Goal: Task Accomplishment & Management: Manage account settings

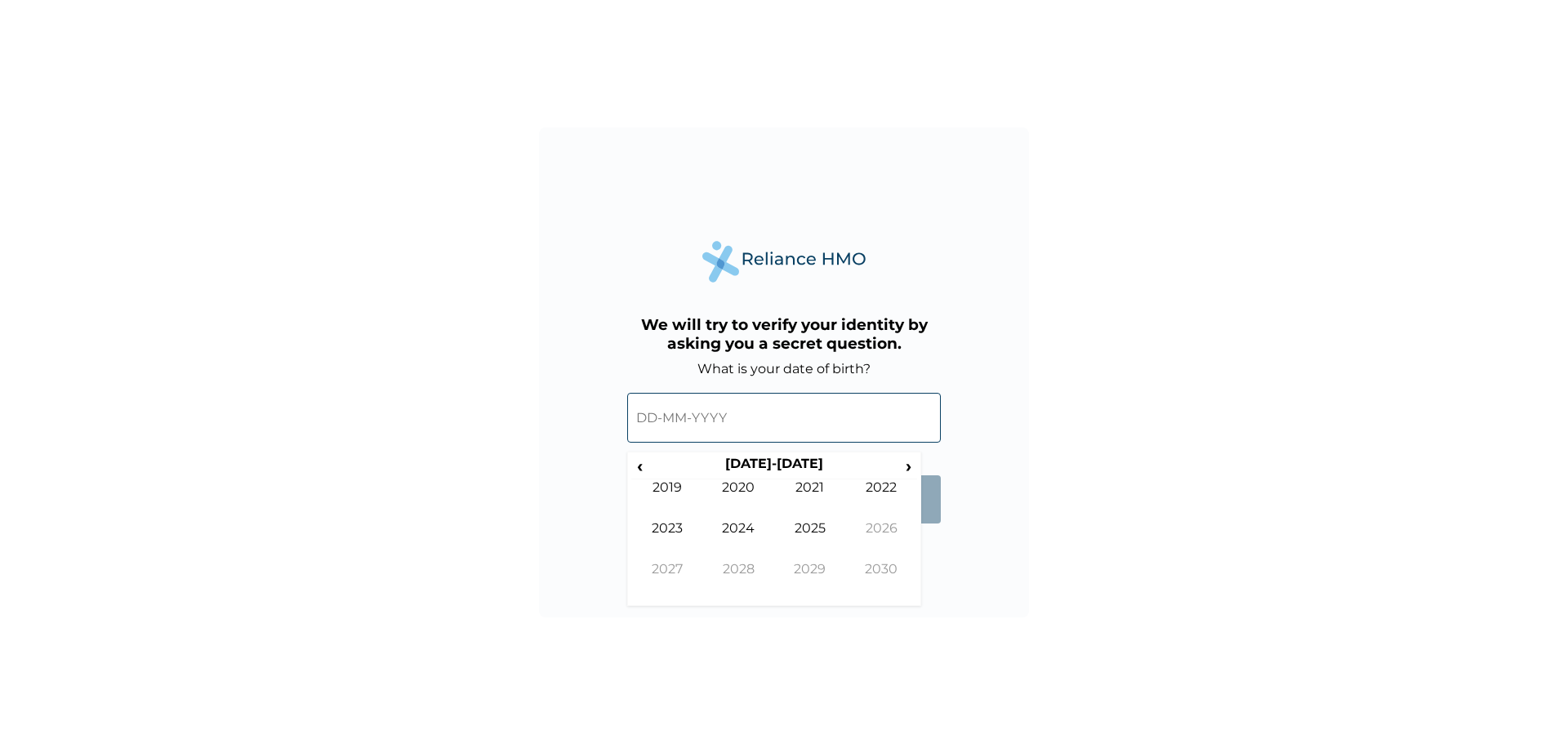
click at [740, 424] on input "text" at bounding box center [784, 417] width 314 height 49
click at [644, 472] on span "‹" at bounding box center [640, 466] width 17 height 21
click at [671, 569] on td "1997" at bounding box center [667, 581] width 72 height 41
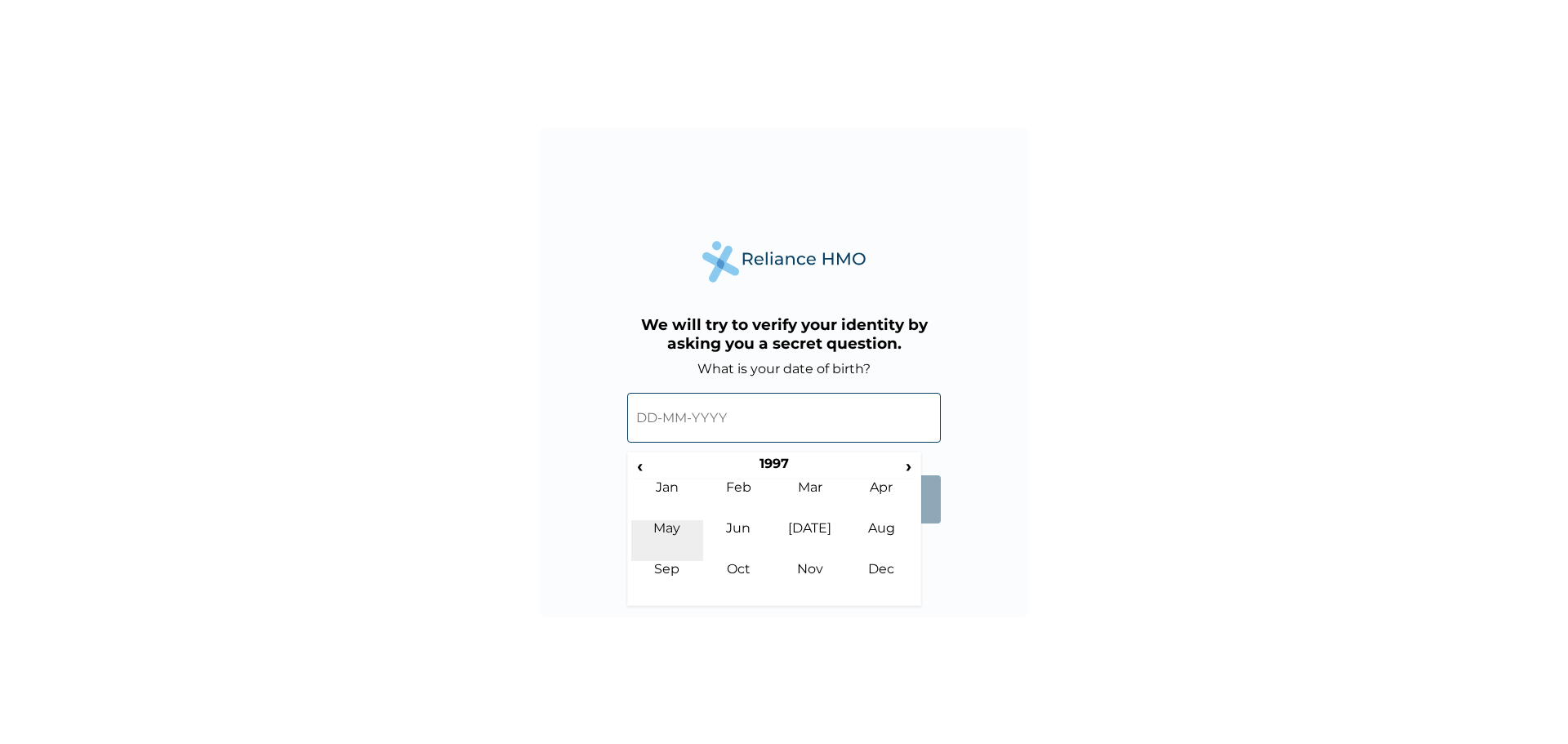
click at [681, 524] on td "May" at bounding box center [667, 540] width 72 height 41
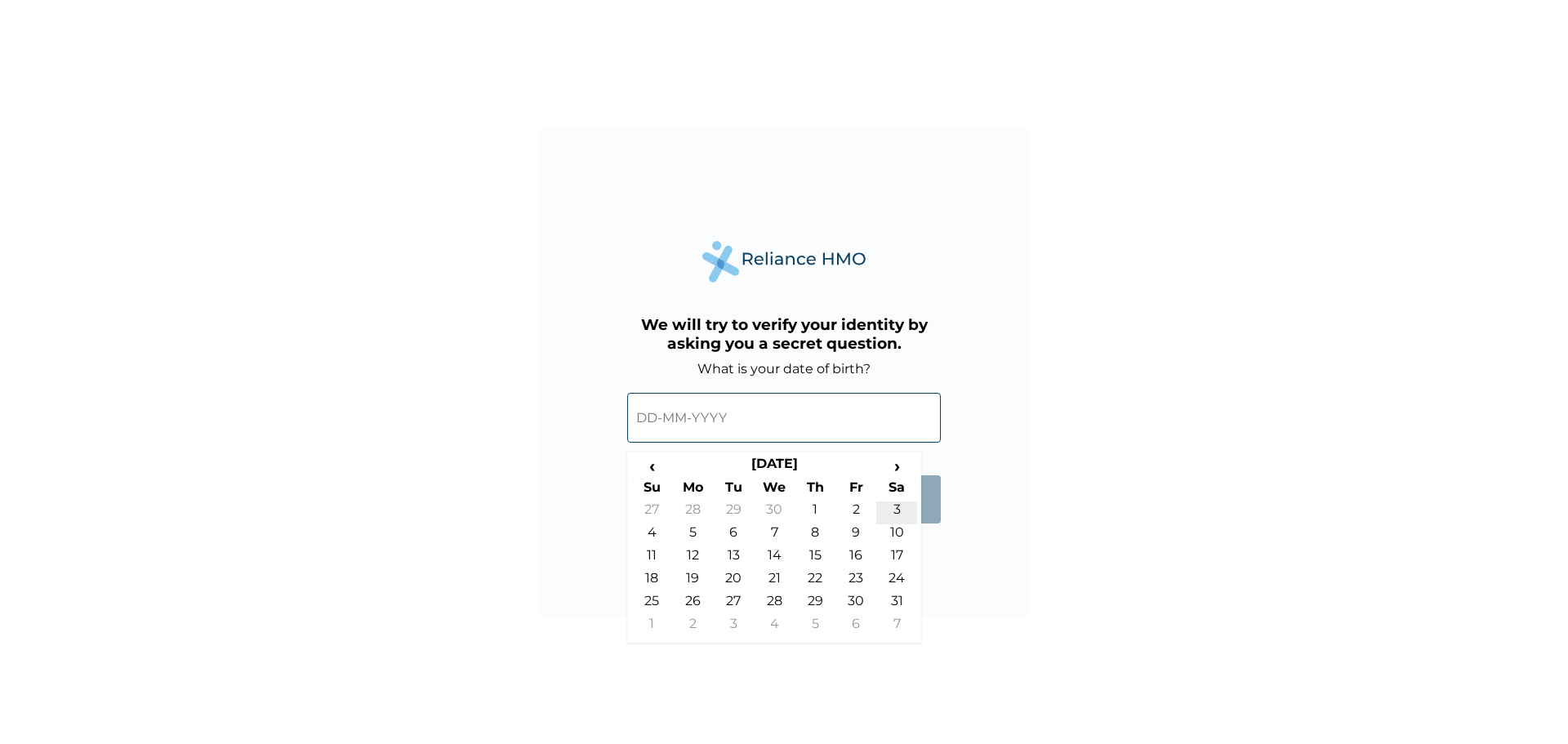
click at [900, 510] on td "3" at bounding box center [896, 512] width 41 height 23
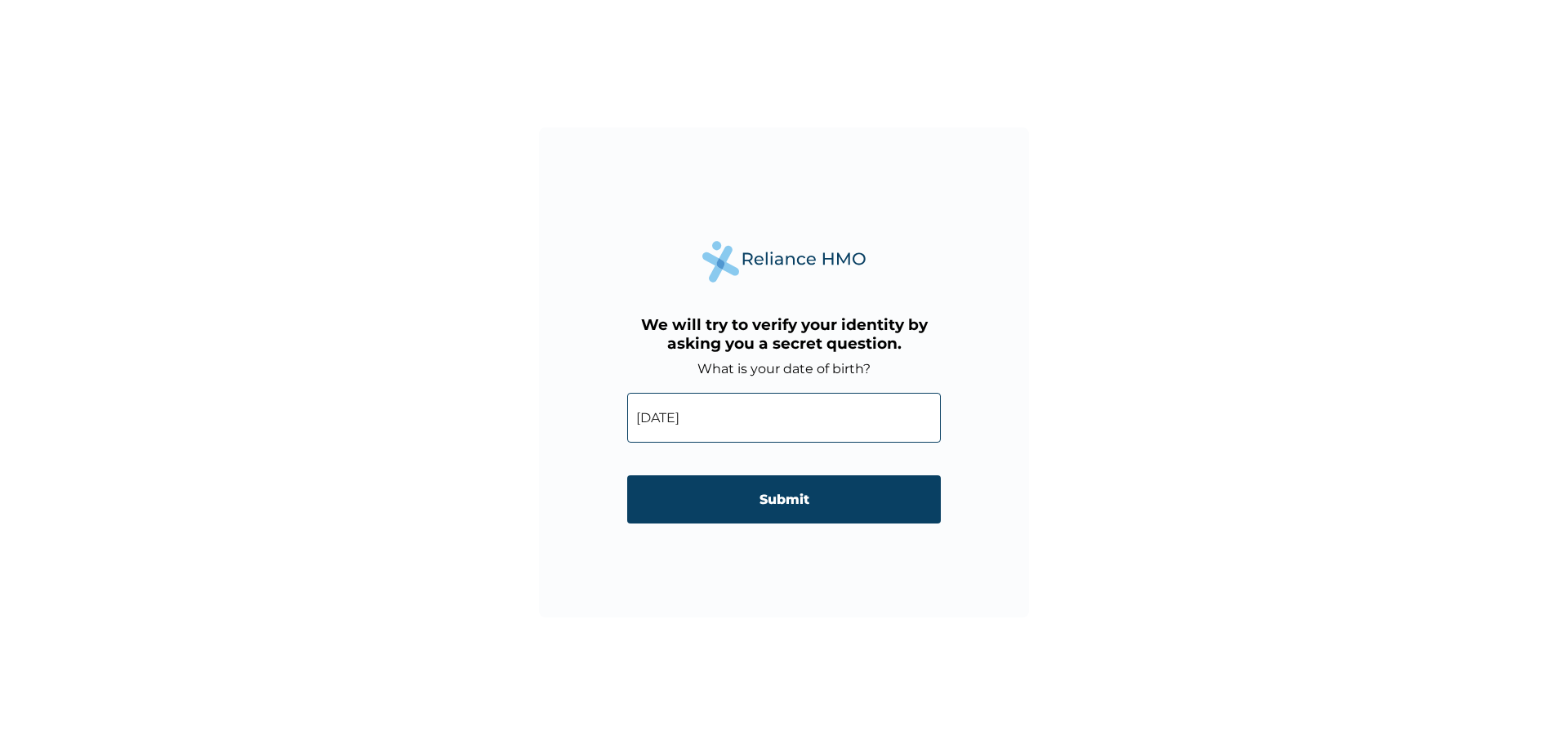
type input "03-05-1997"
click at [784, 500] on input "Submit" at bounding box center [784, 499] width 314 height 49
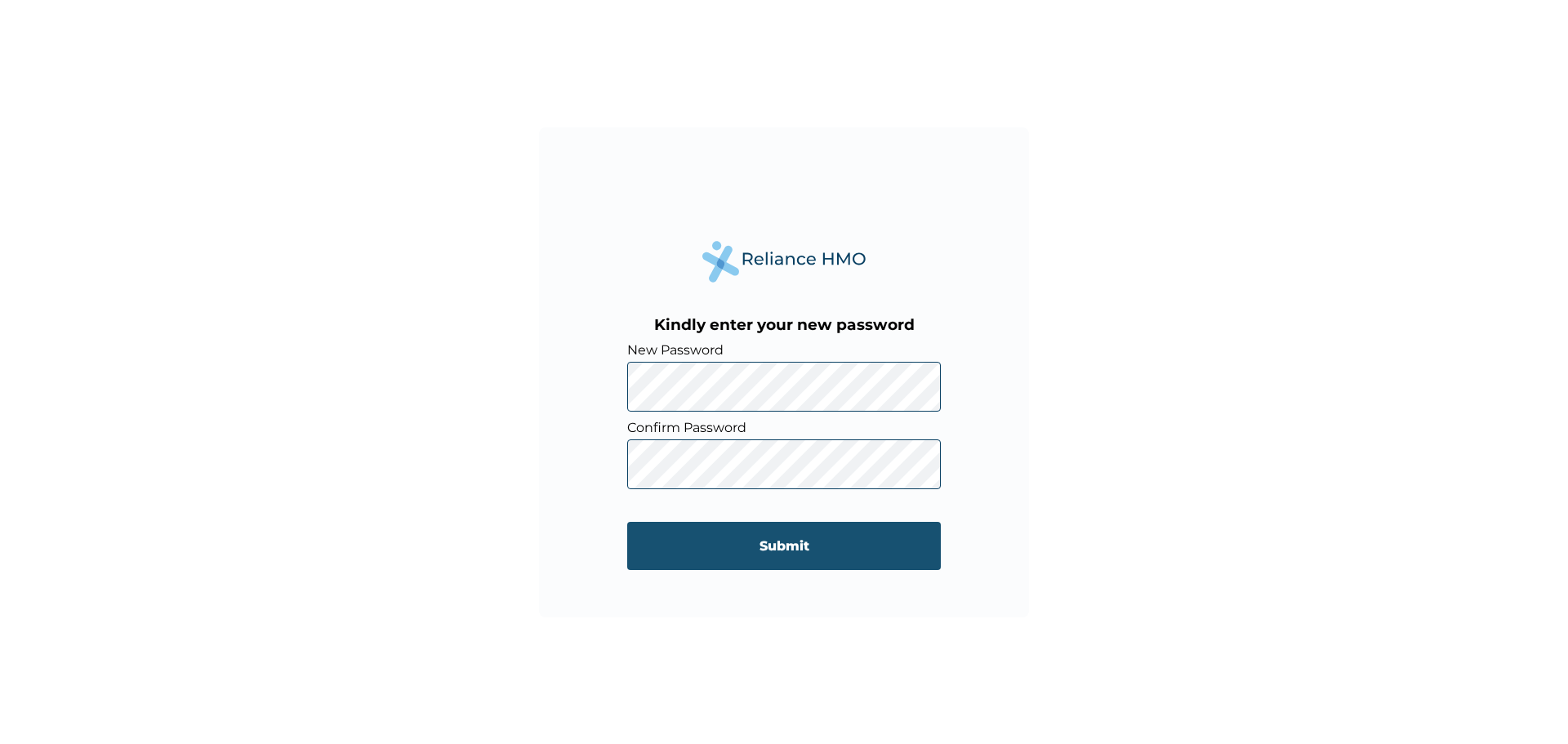
click at [787, 550] on input "Submit" at bounding box center [784, 546] width 314 height 49
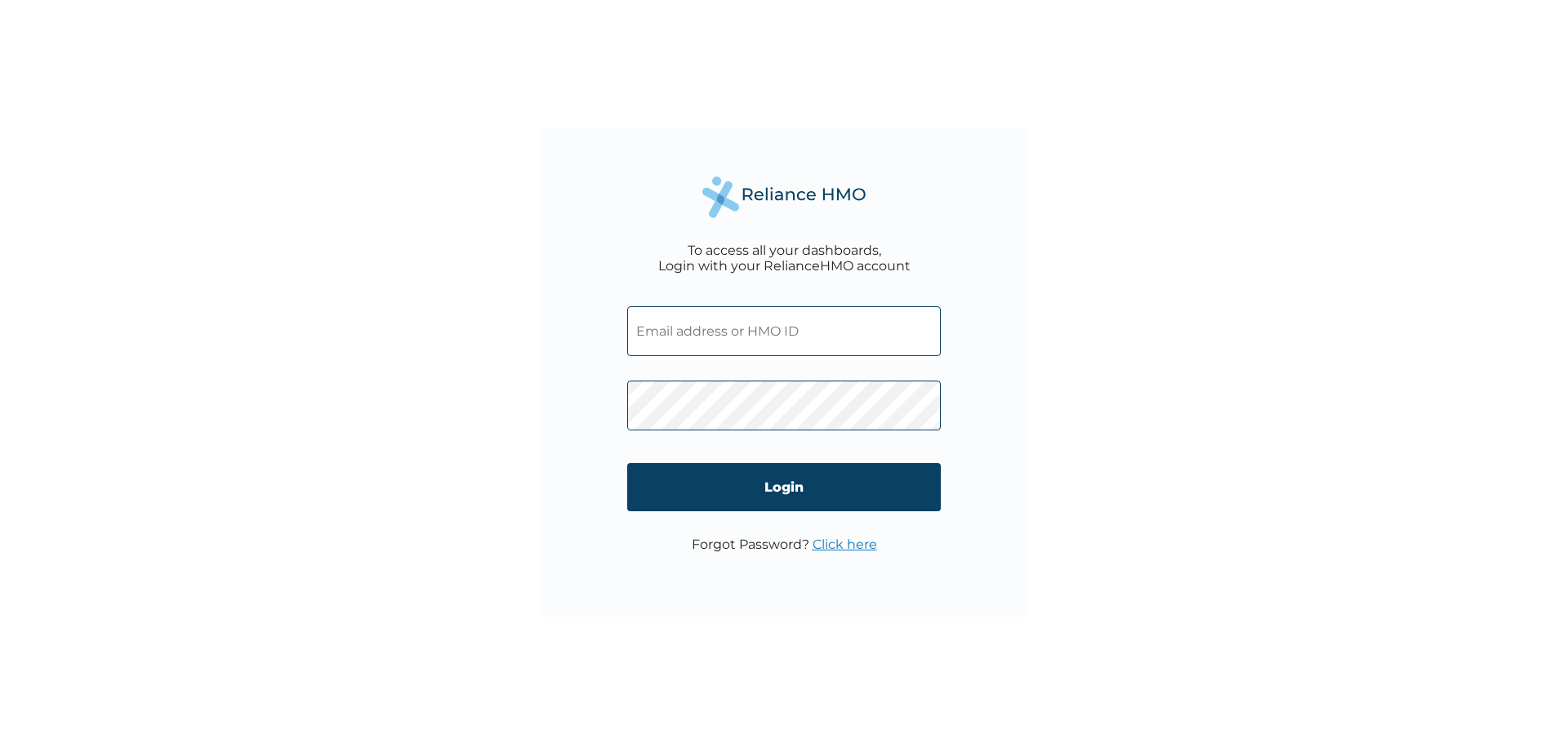
click at [723, 328] on input "text" at bounding box center [784, 330] width 314 height 49
type input "mmichael@fmnplc.com"
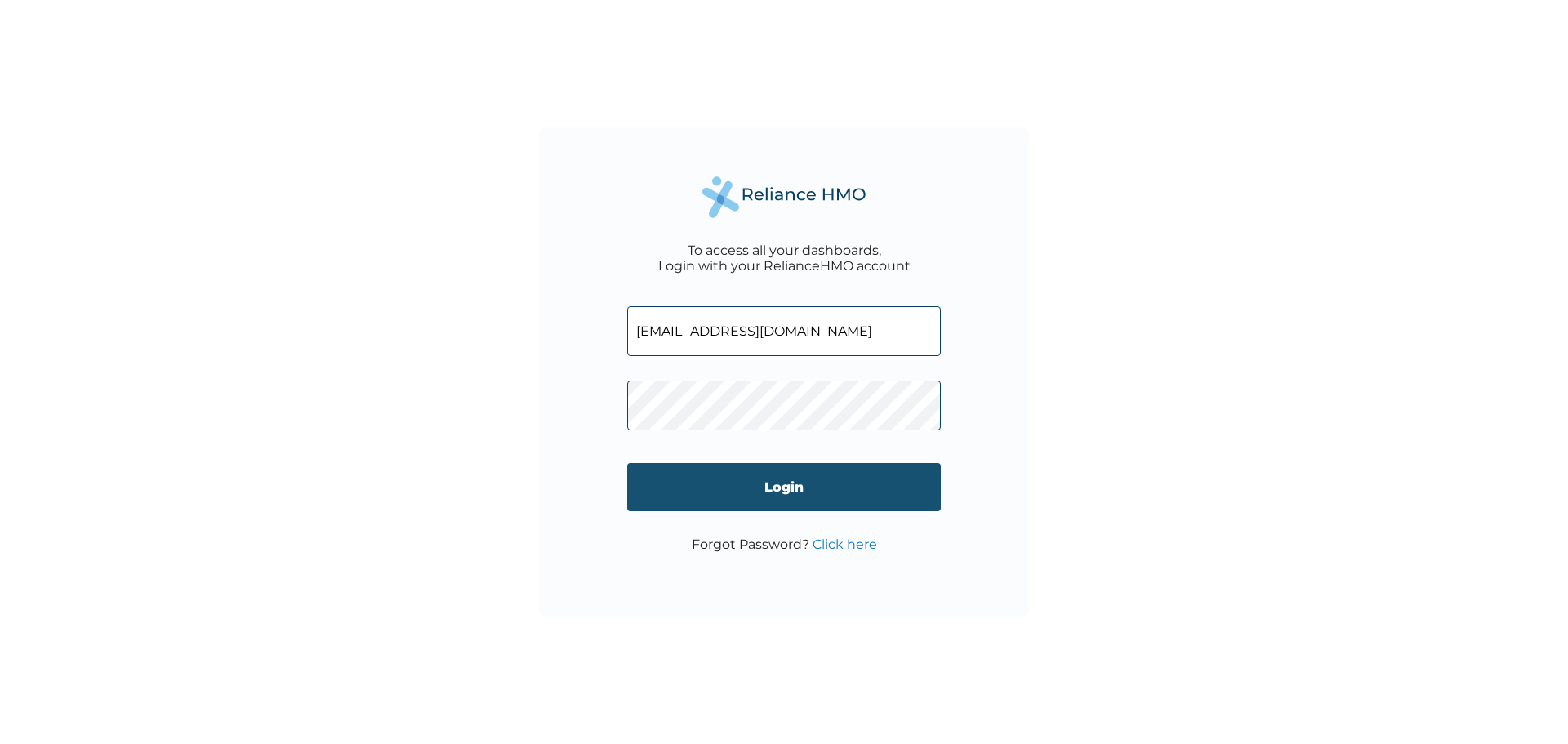
click at [797, 485] on input "Login" at bounding box center [784, 487] width 314 height 49
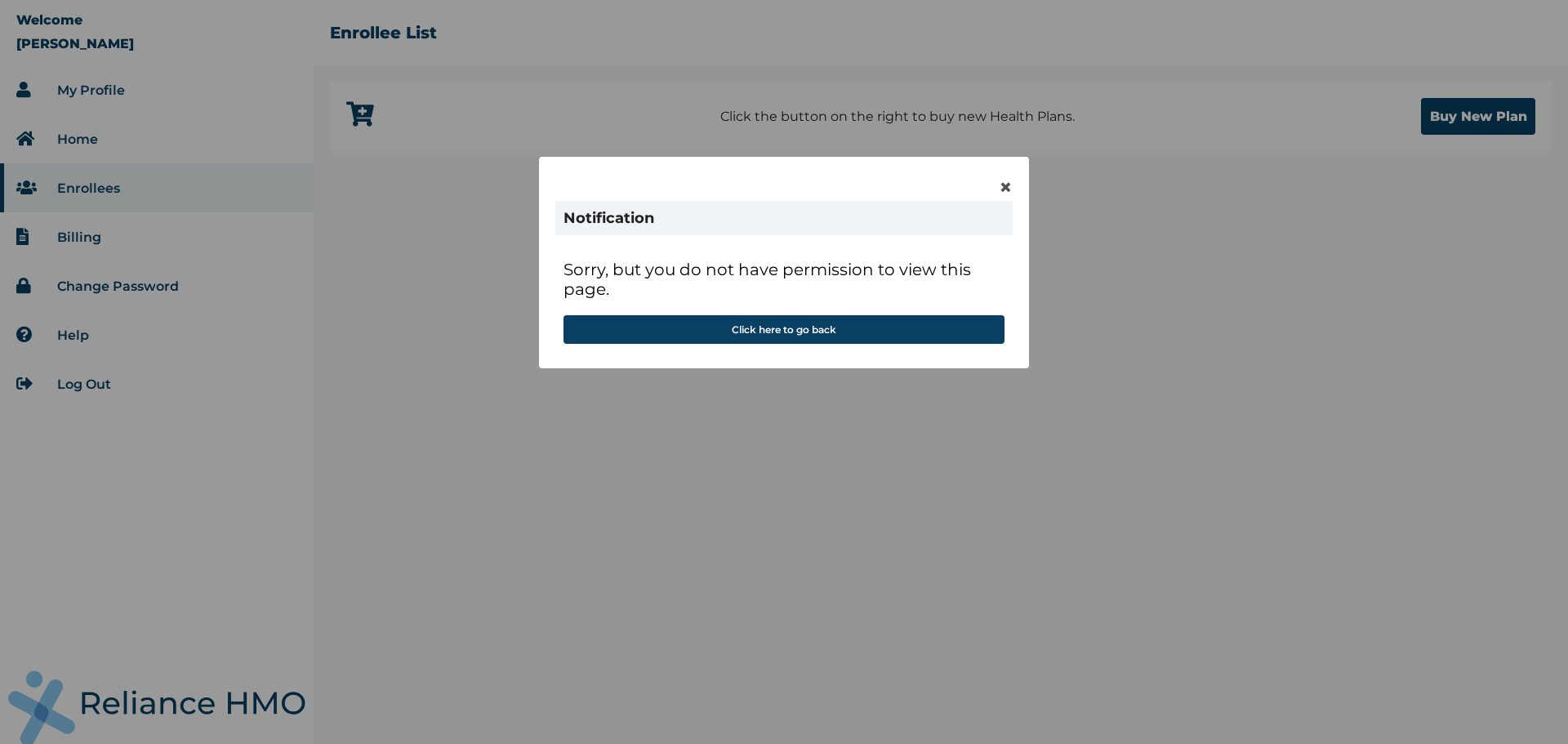
click at [1012, 187] on div "× Notification Sorry, but you do not have permission to view this page. Click h…" at bounding box center [783, 263] width 490 height 212
click at [1008, 185] on span "×" at bounding box center [1005, 187] width 14 height 28
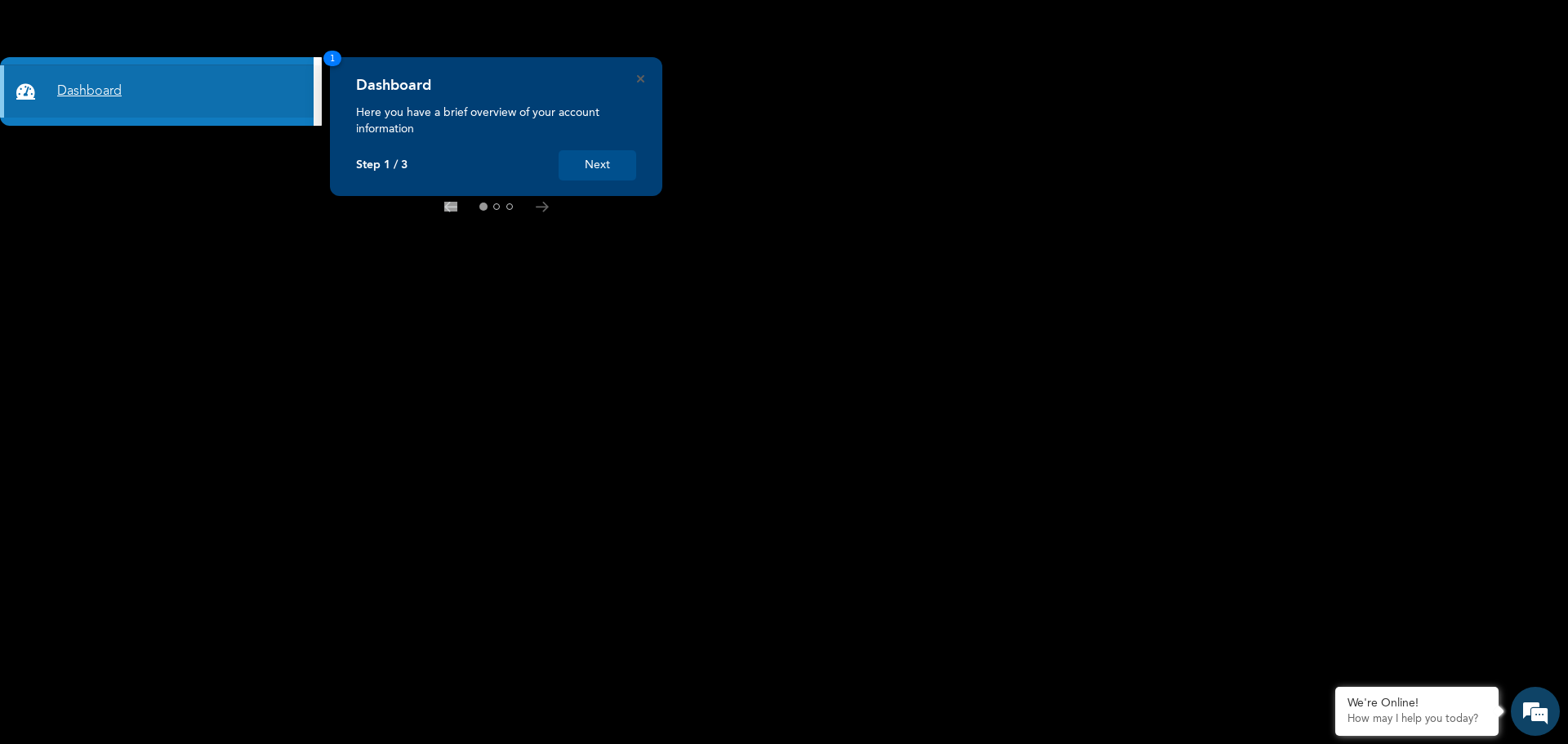
click at [241, 106] on link "Dashboard" at bounding box center [157, 91] width 314 height 52
click at [539, 211] on icon at bounding box center [542, 207] width 13 height 10
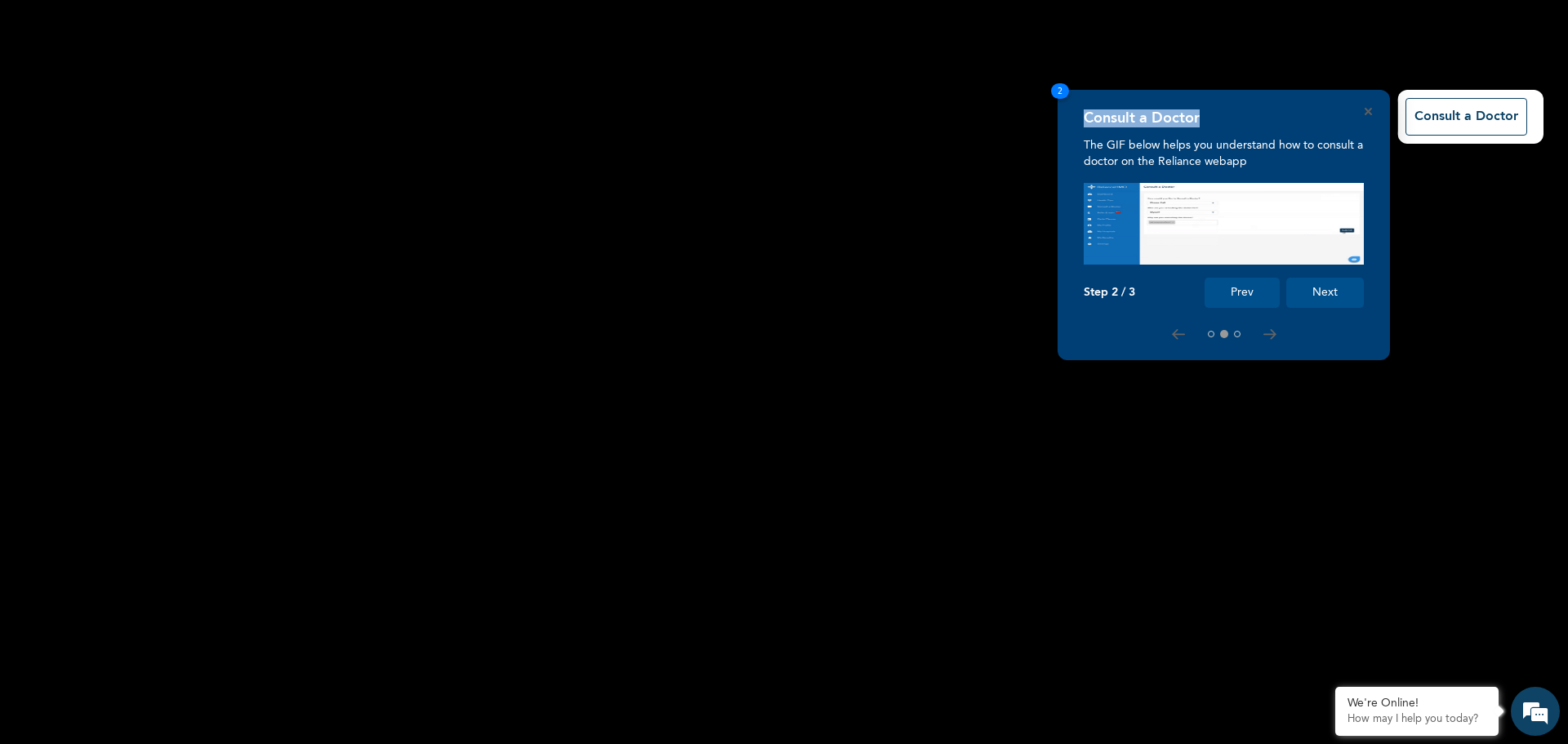
drag, startPoint x: 1306, startPoint y: 133, endPoint x: 1006, endPoint y: 117, distance: 300.4
click at [1006, 743] on div "Consult a Doctor The GIF below helps you understand how to consult a doctor on …" at bounding box center [784, 744] width 1568 height 0
click at [1273, 335] on icon at bounding box center [1269, 334] width 11 height 9
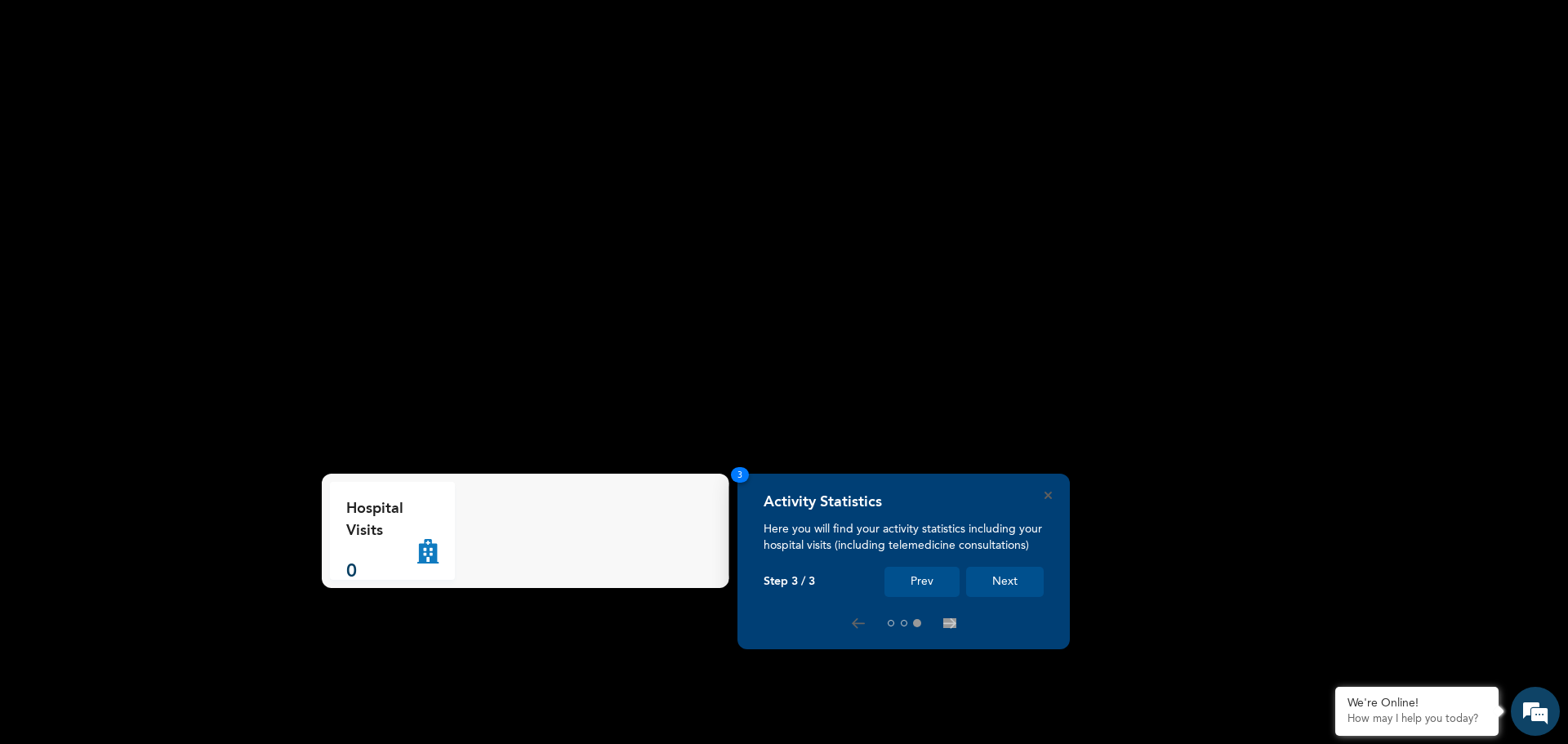
click at [848, 623] on div at bounding box center [903, 623] width 280 height 13
click at [1011, 582] on button "Next" at bounding box center [1004, 581] width 77 height 30
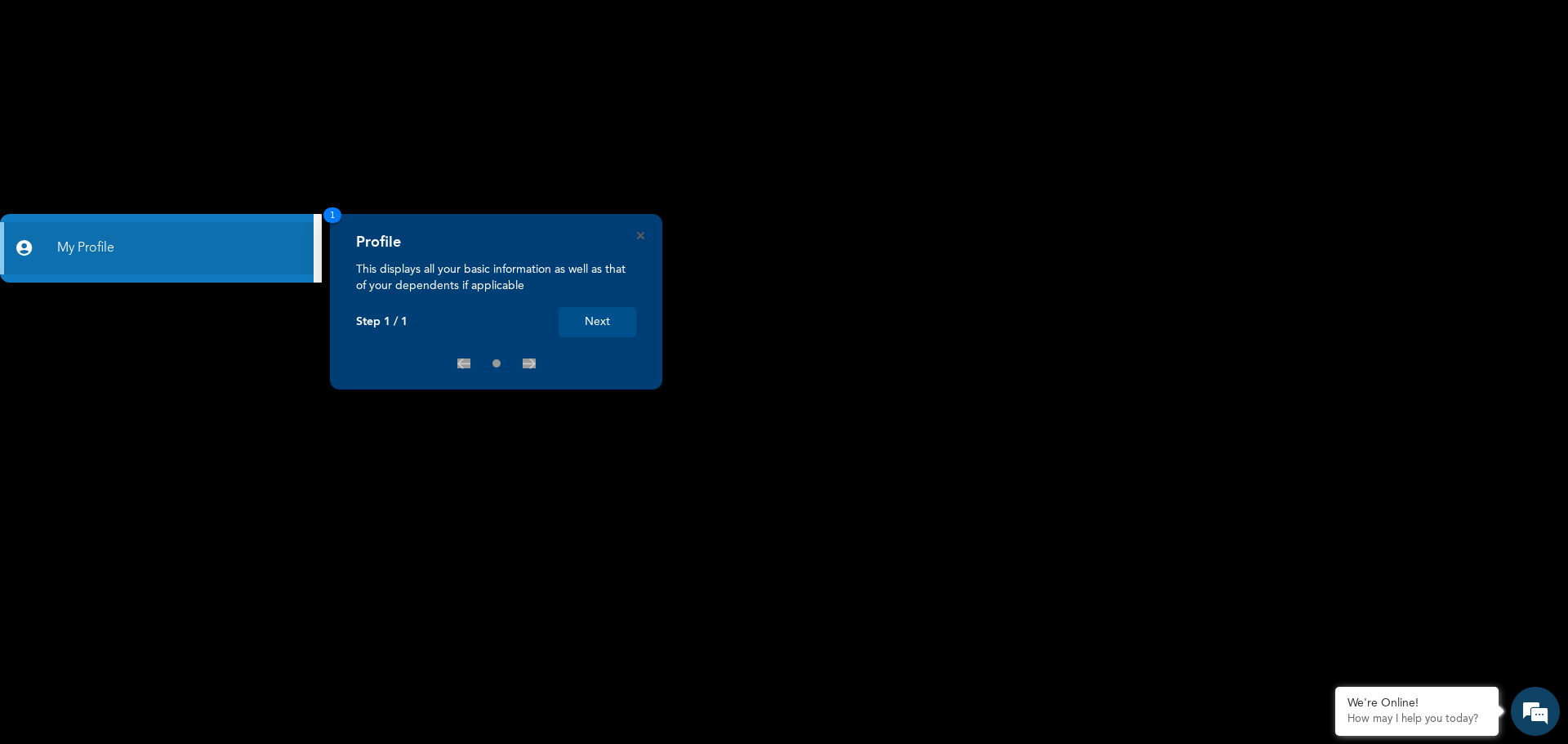
click at [603, 310] on button "Next" at bounding box center [597, 322] width 77 height 30
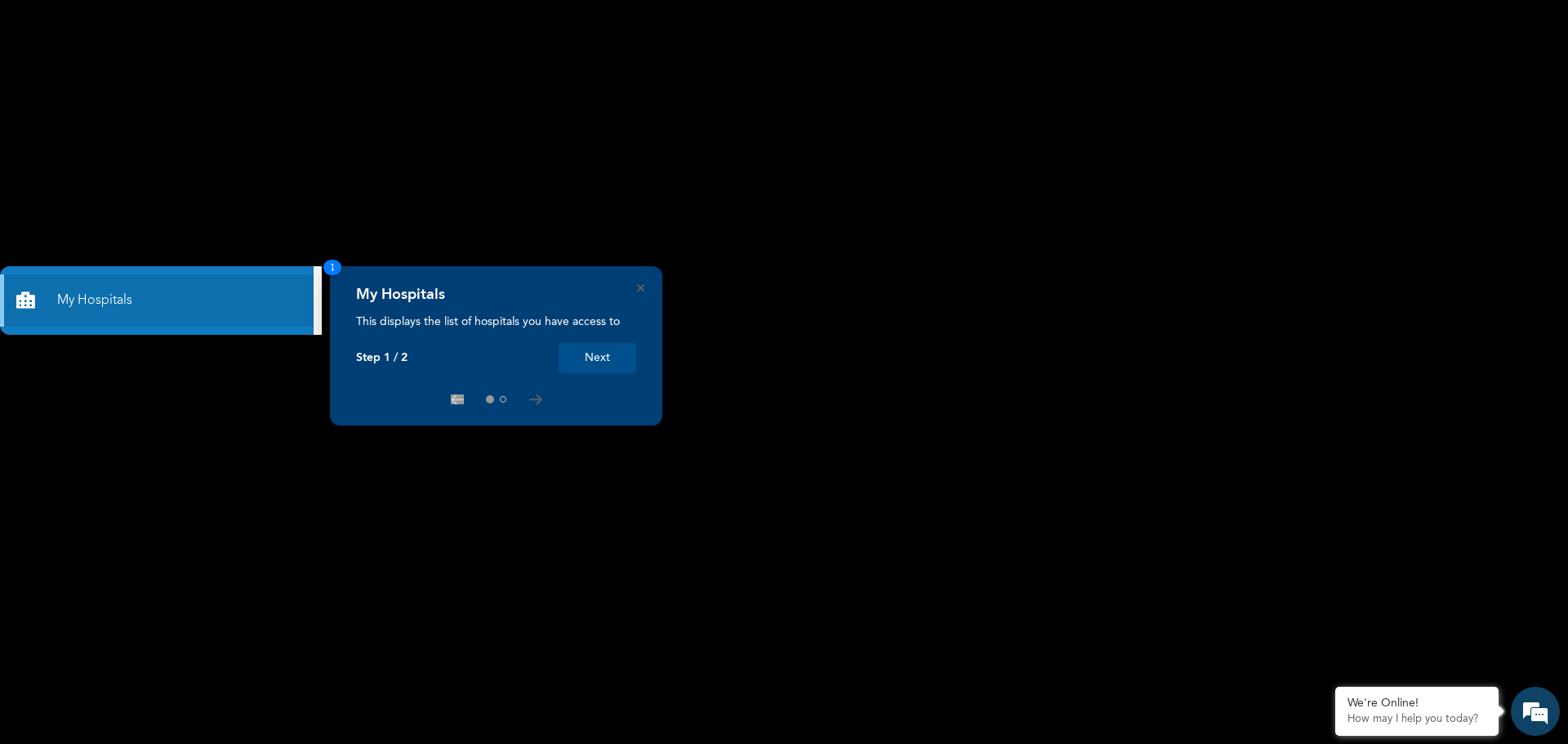
click at [602, 360] on button "Next" at bounding box center [597, 357] width 77 height 30
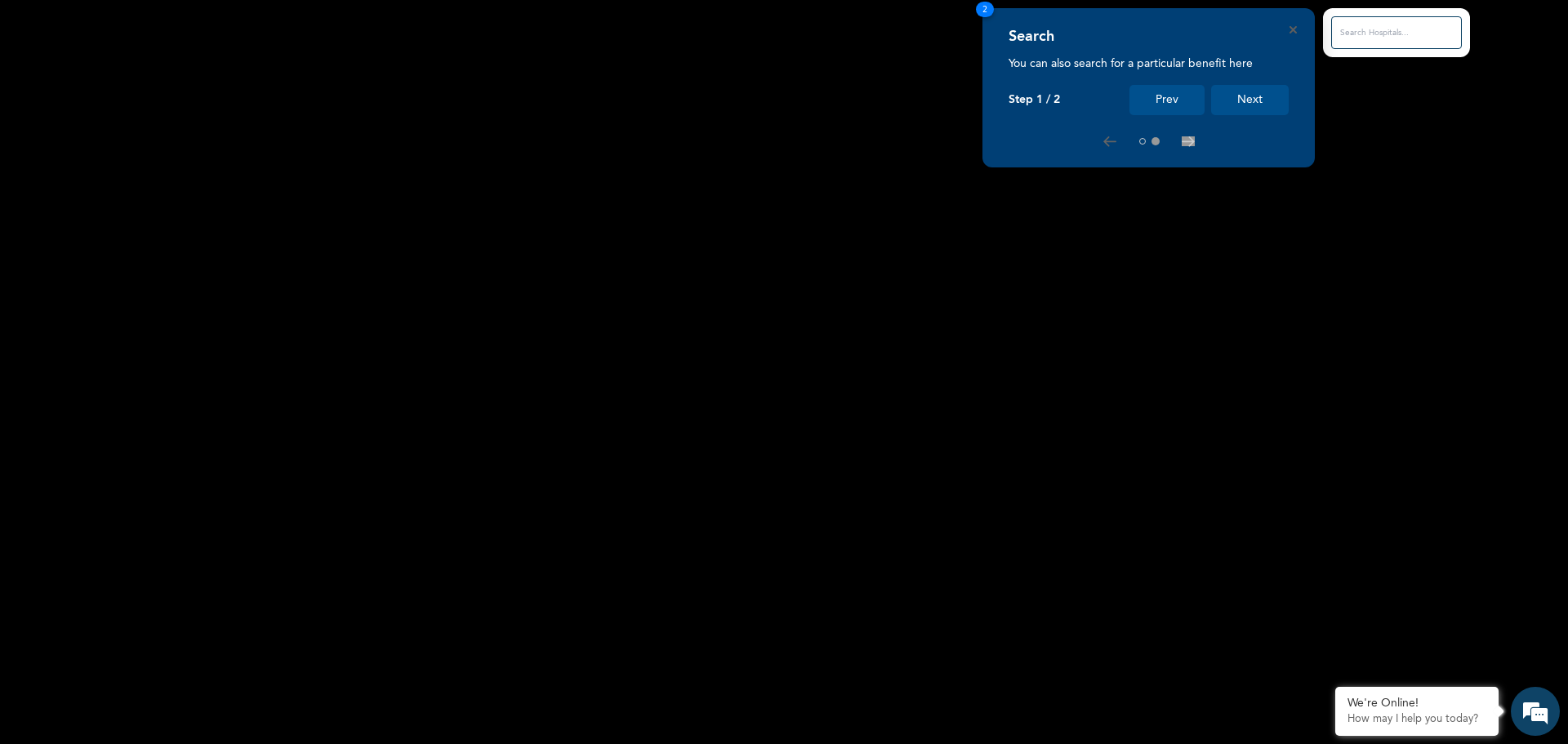
click at [1235, 104] on button "Next" at bounding box center [1249, 100] width 77 height 30
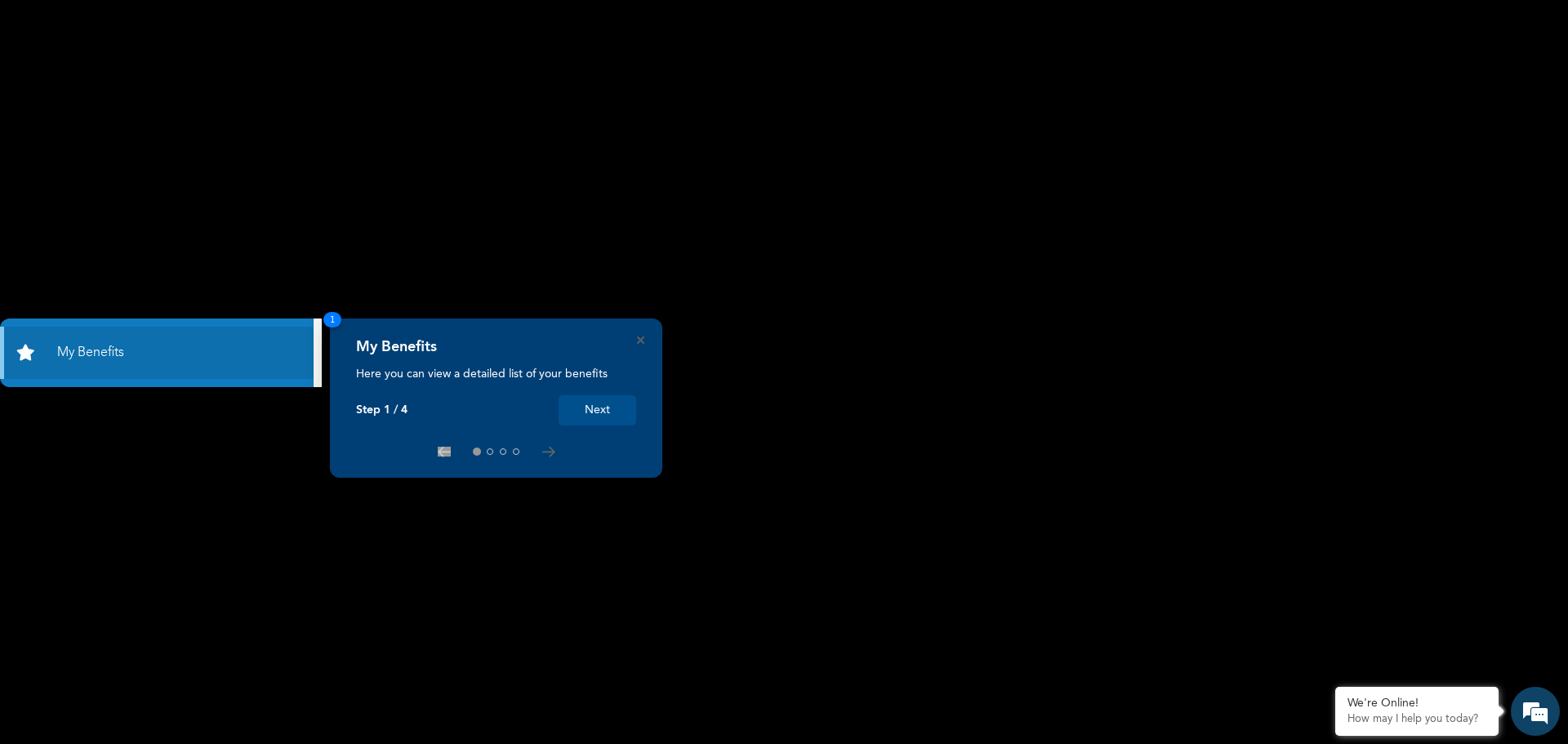
click at [582, 406] on button "Next" at bounding box center [597, 410] width 77 height 30
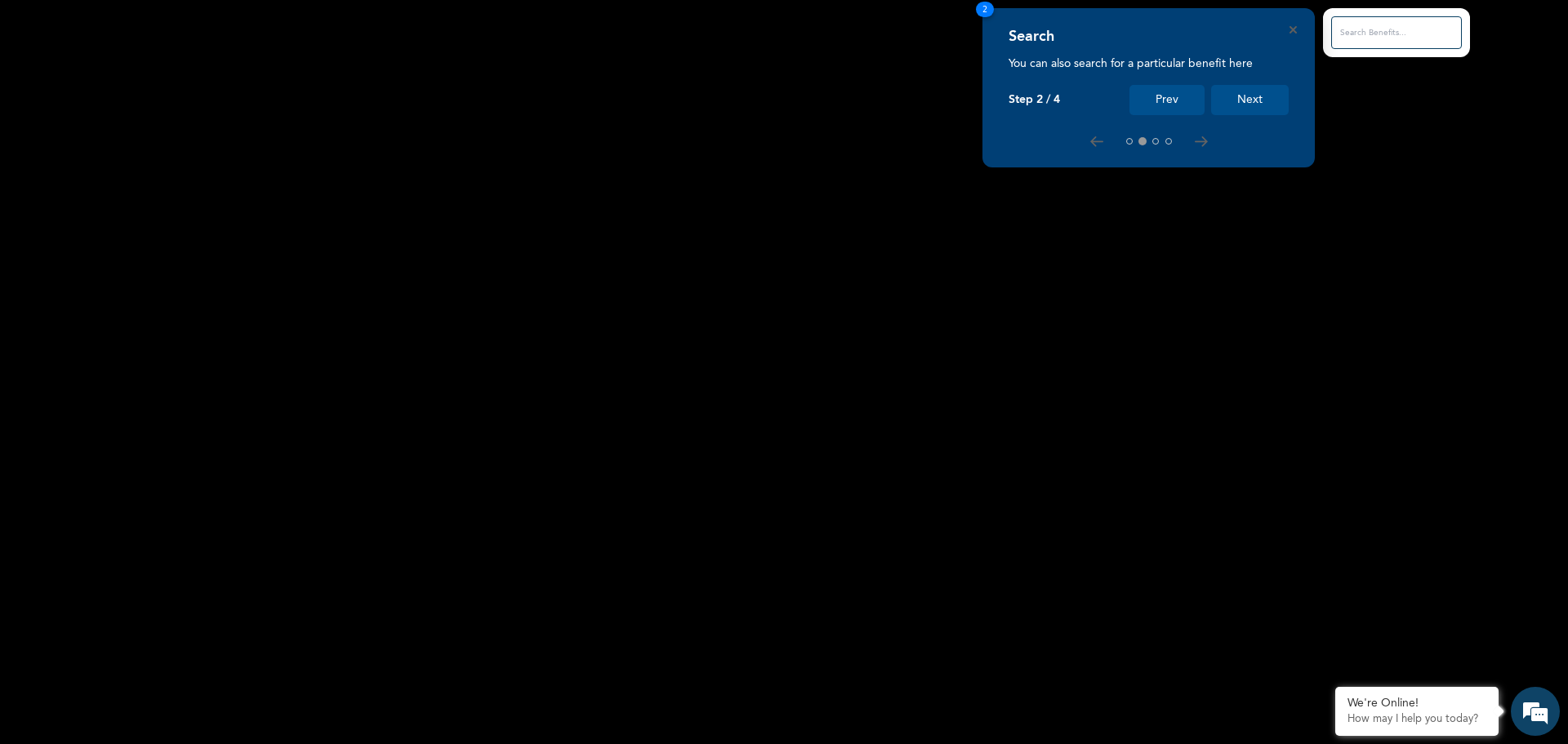
click at [1245, 99] on button "Next" at bounding box center [1249, 100] width 77 height 30
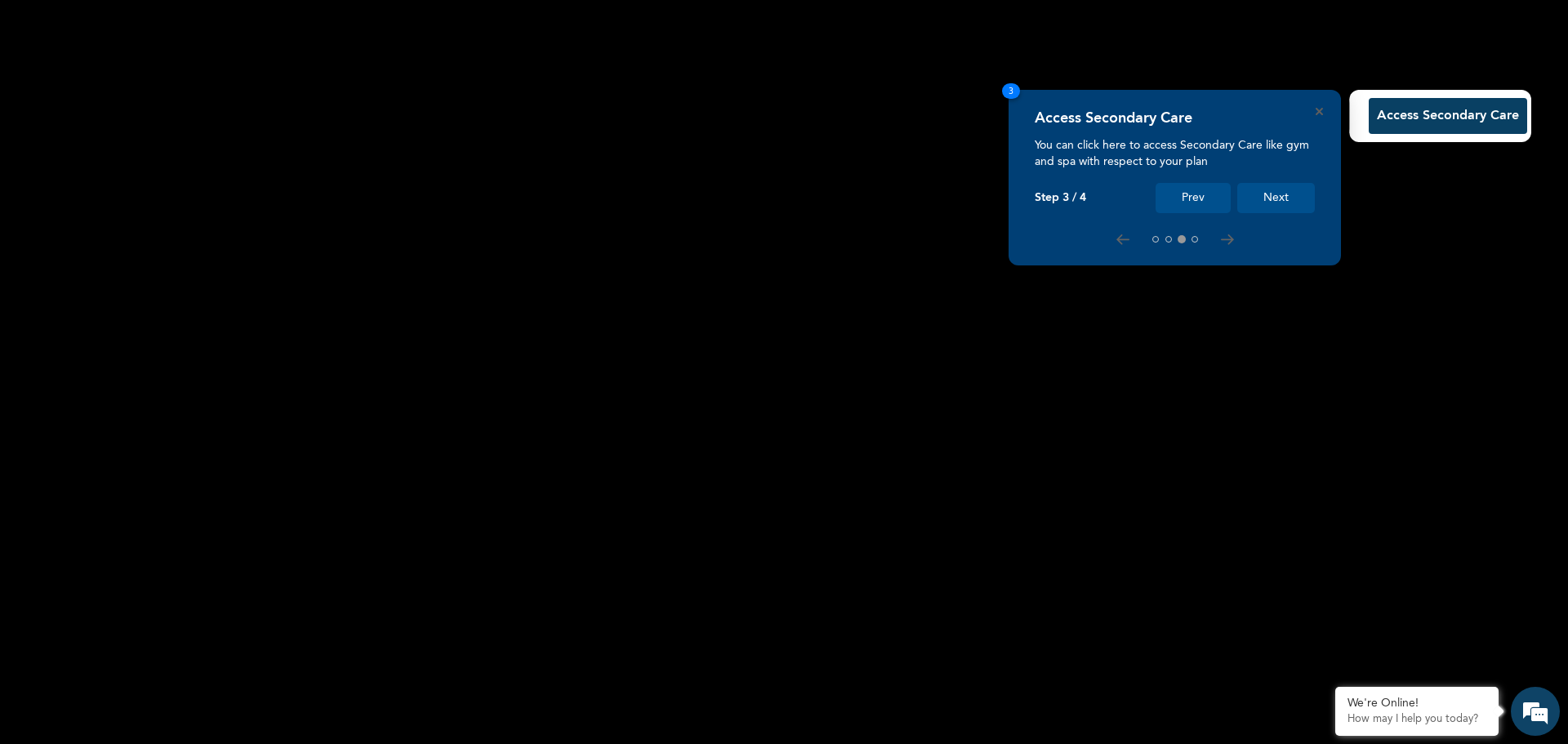
click at [1287, 199] on button "Next" at bounding box center [1275, 198] width 77 height 30
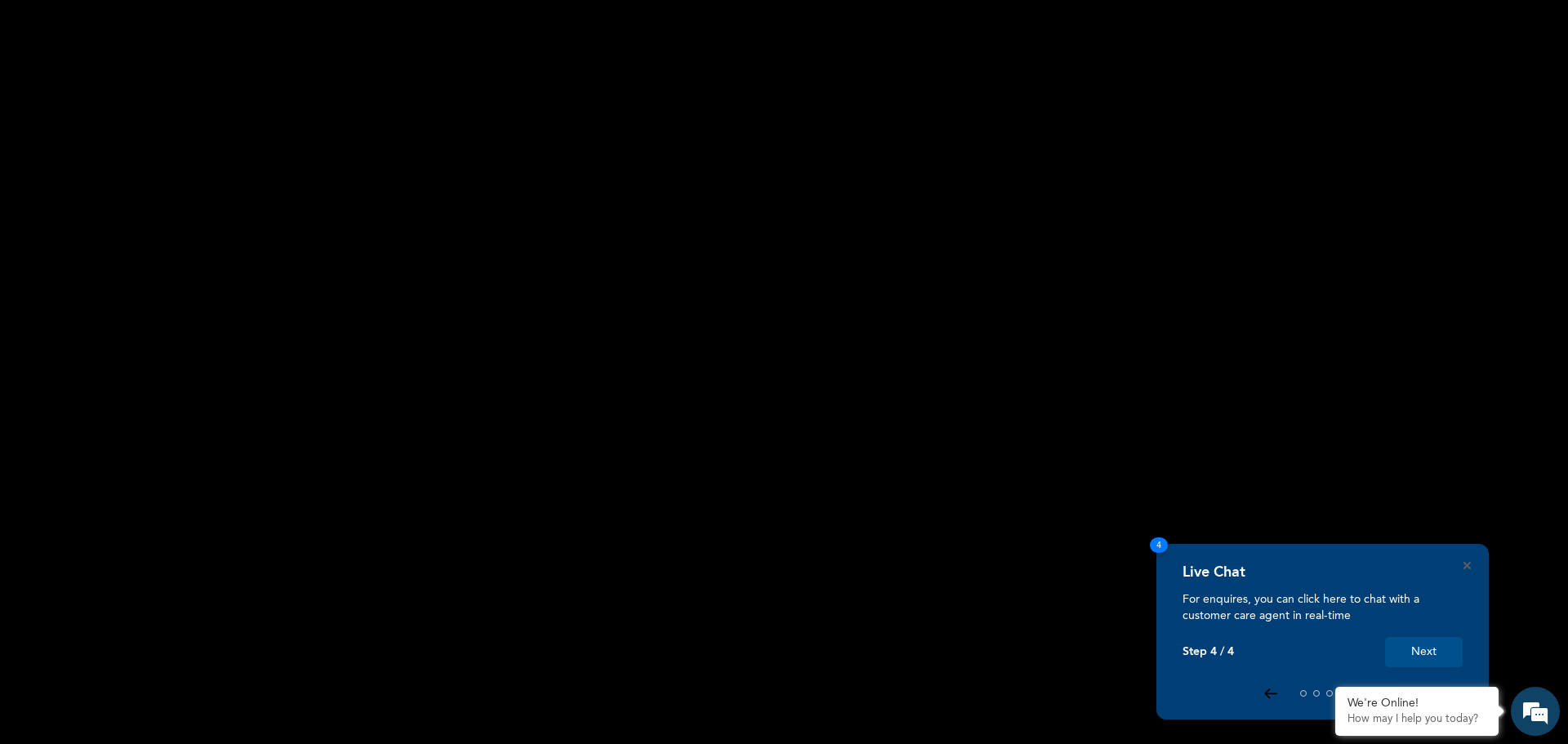
click at [1267, 693] on icon at bounding box center [1270, 694] width 11 height 9
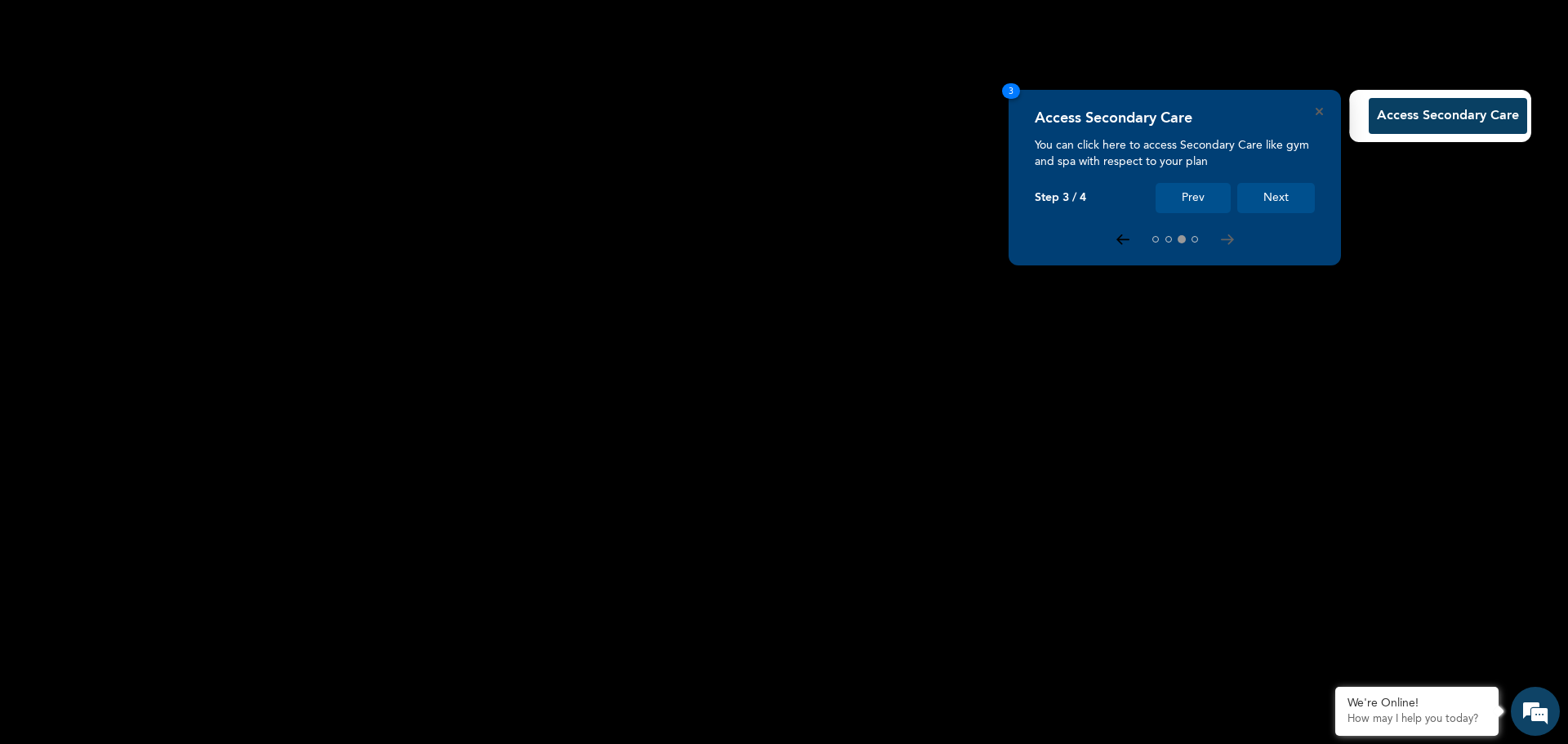
click at [1118, 235] on icon at bounding box center [1122, 239] width 13 height 10
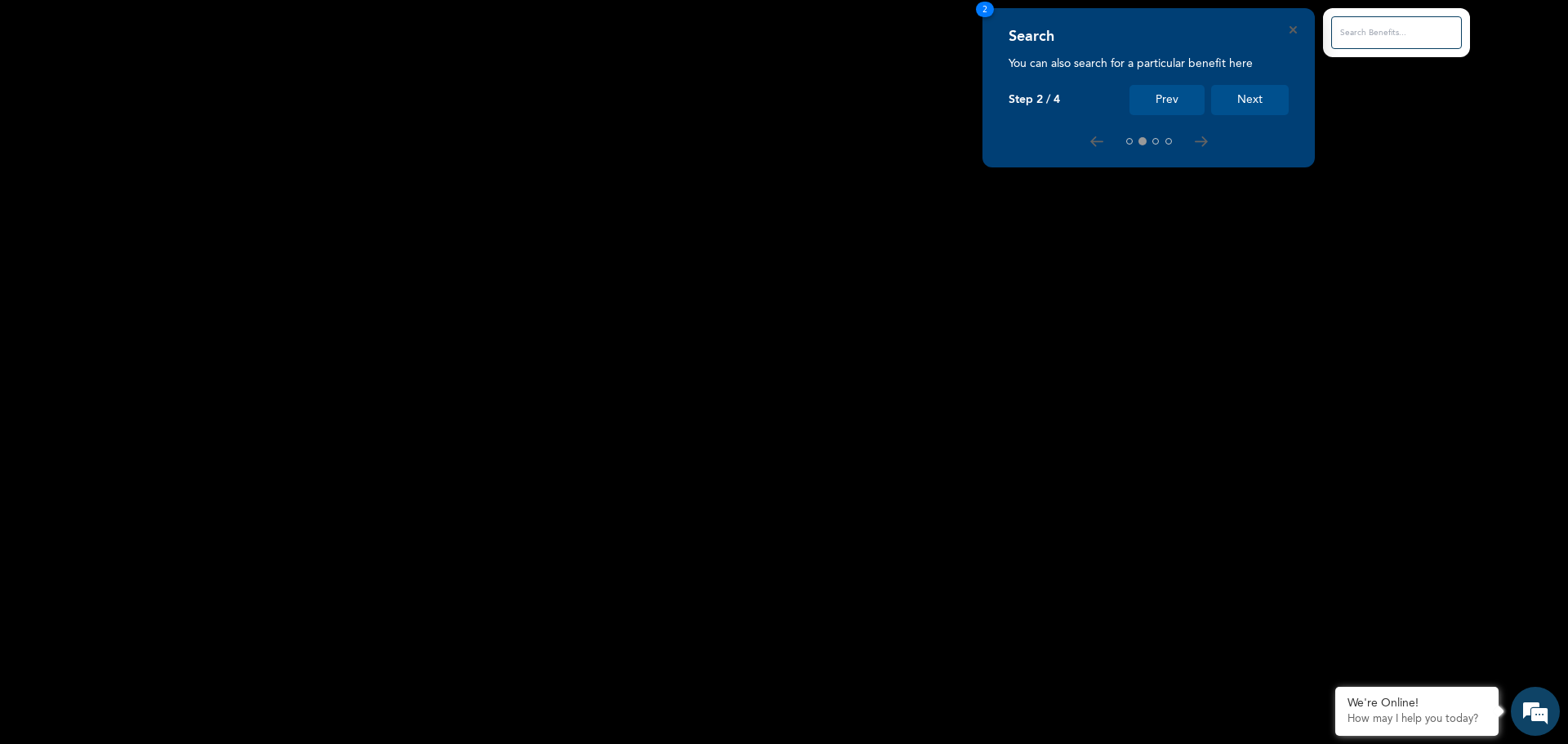
click at [1230, 100] on button "Next" at bounding box center [1249, 100] width 77 height 30
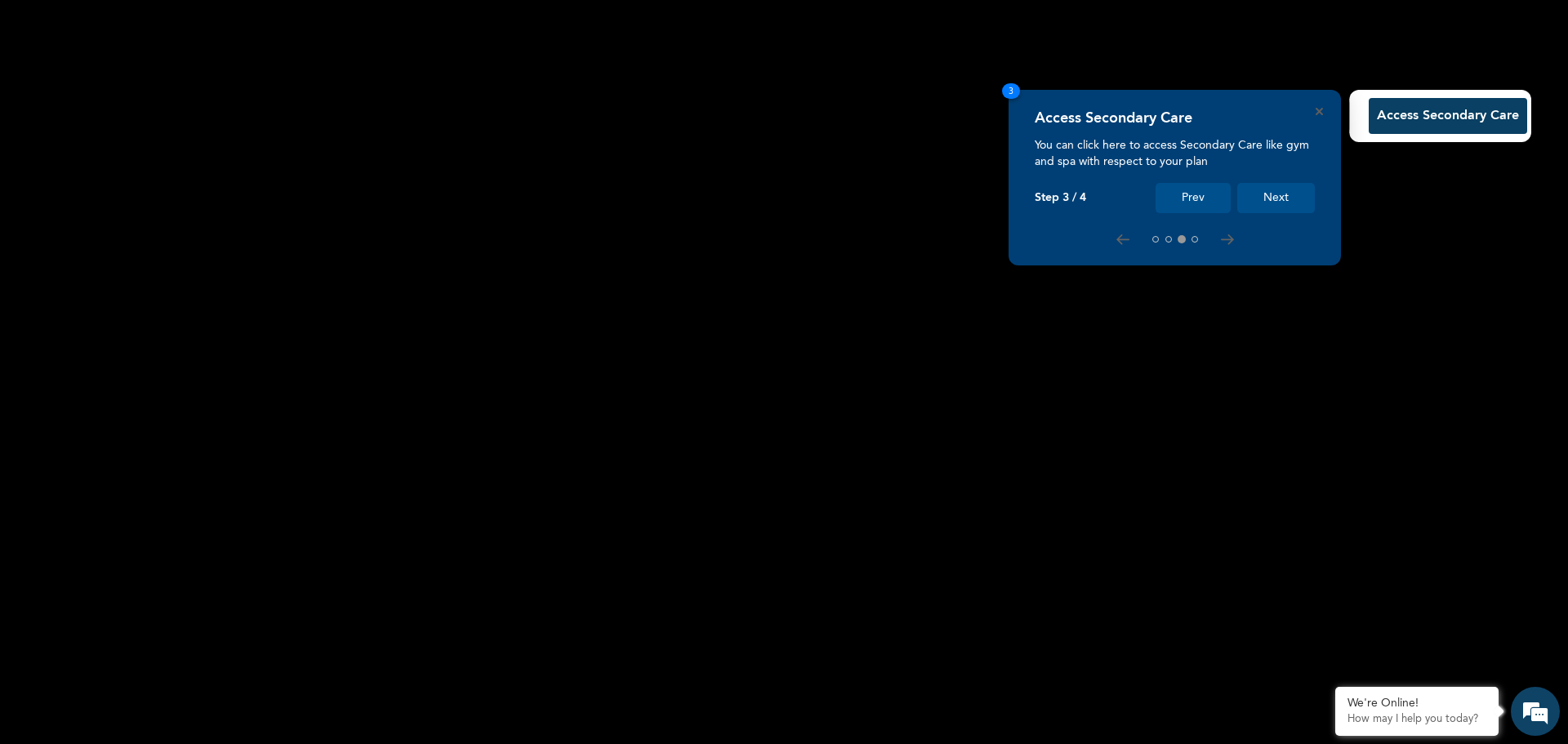
click at [1255, 201] on button "Next" at bounding box center [1275, 198] width 77 height 30
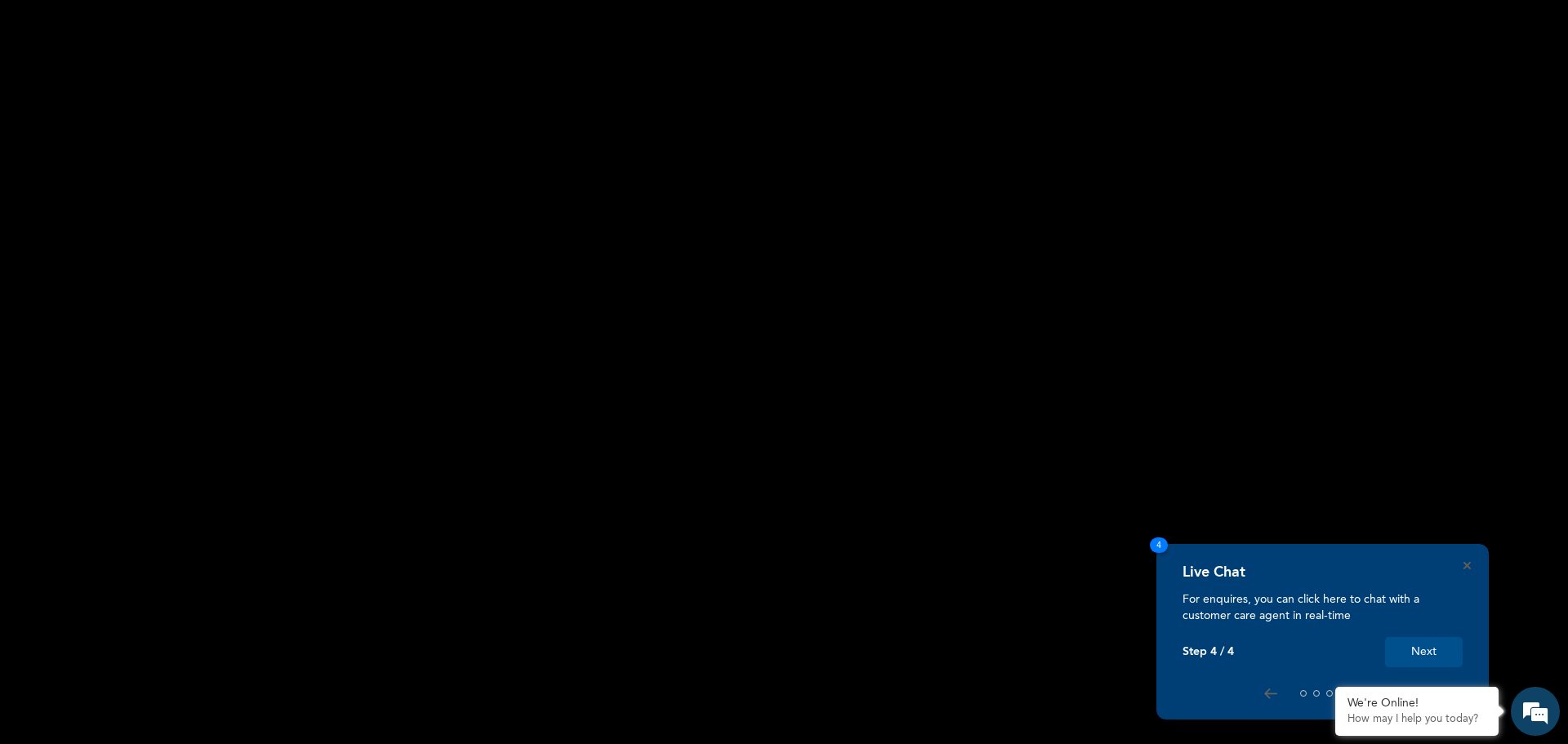
click at [1421, 650] on button "Next" at bounding box center [1423, 651] width 77 height 30
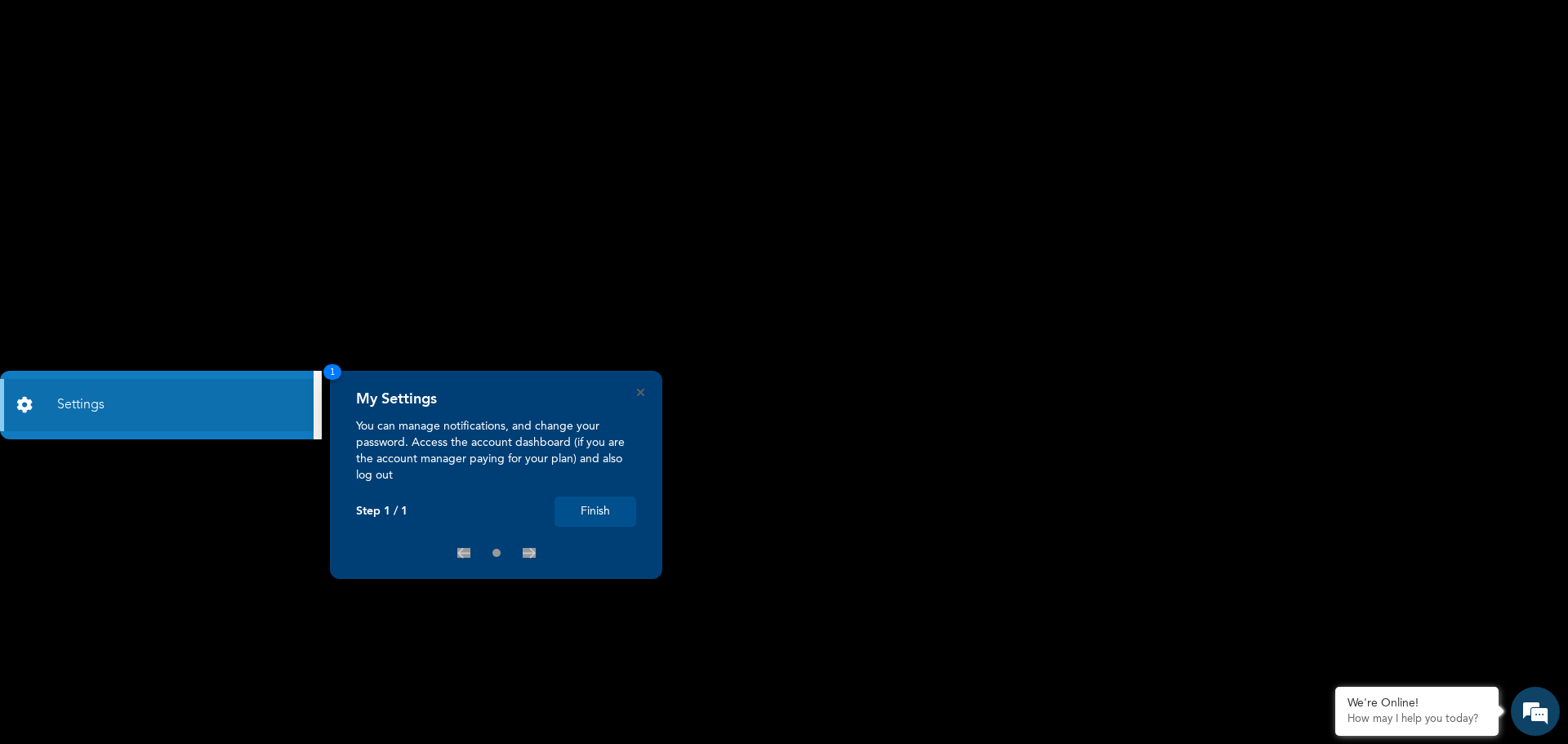
click at [593, 511] on button "Finish" at bounding box center [595, 511] width 82 height 30
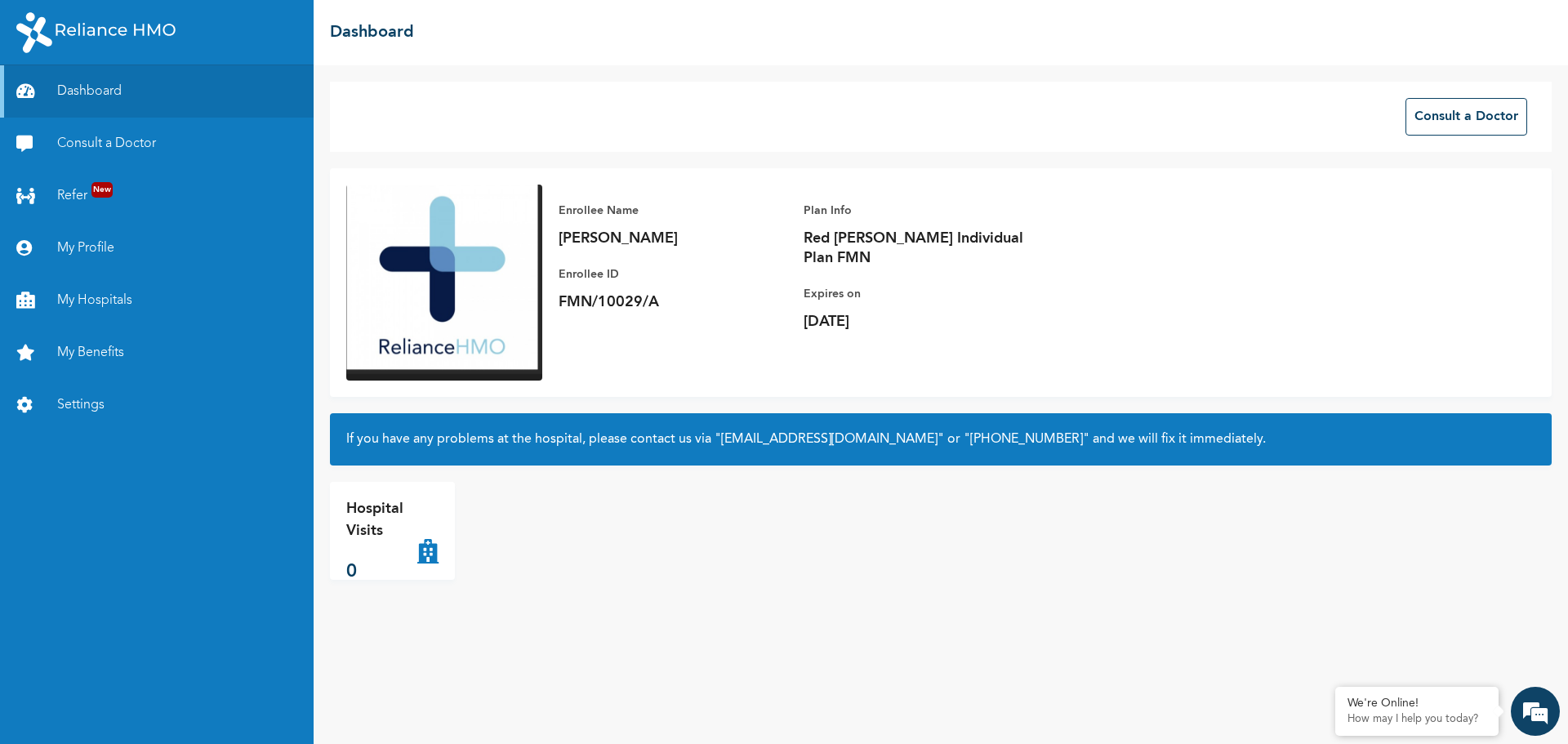
click at [454, 251] on img at bounding box center [444, 283] width 196 height 196
click at [452, 274] on img at bounding box center [444, 283] width 196 height 196
click at [16, 249] on icon at bounding box center [29, 248] width 24 height 16
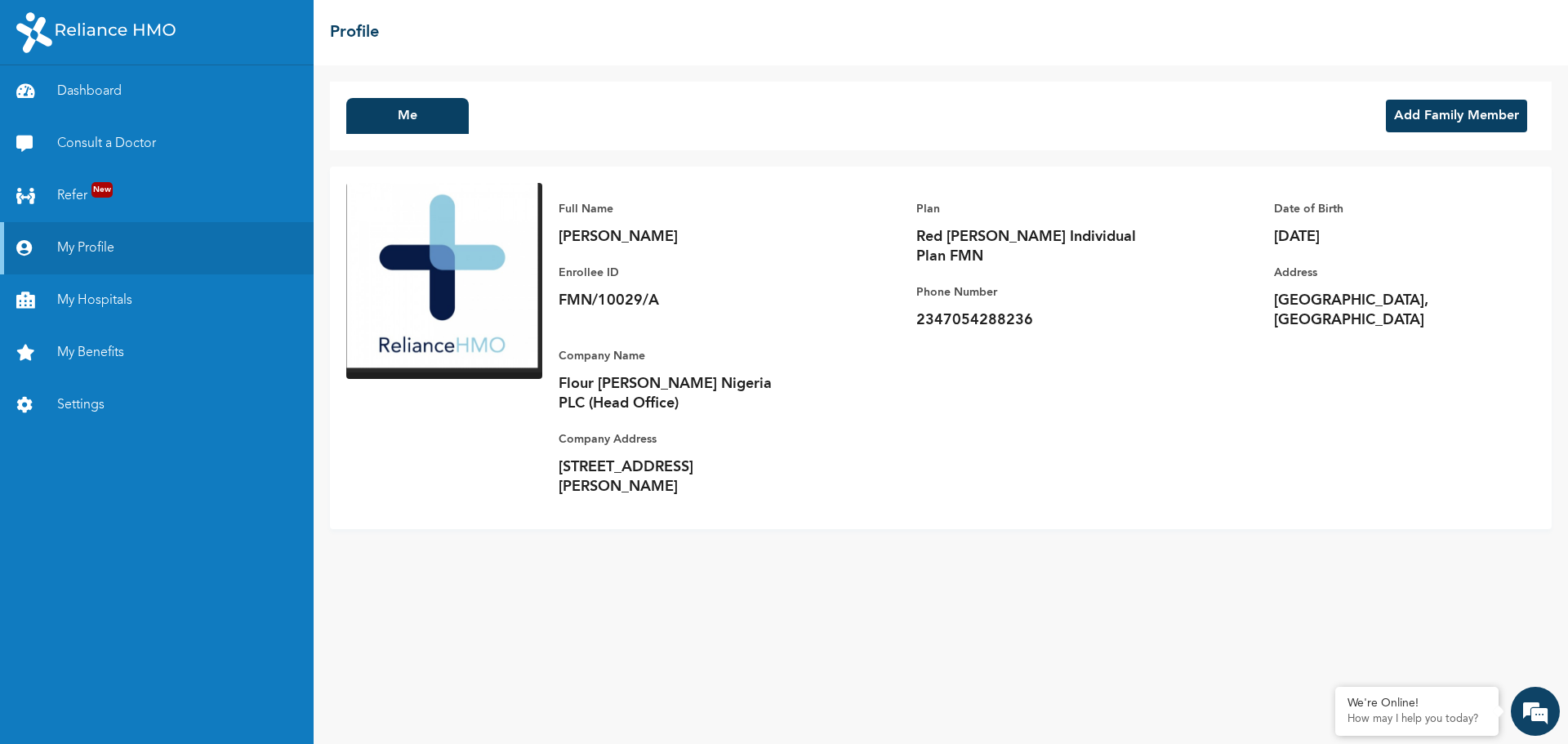
click at [440, 261] on img at bounding box center [444, 281] width 196 height 196
click at [429, 127] on button "Me" at bounding box center [407, 115] width 122 height 36
click at [404, 119] on button "Me" at bounding box center [407, 115] width 122 height 36
click at [383, 117] on button "Me" at bounding box center [407, 115] width 122 height 36
click at [421, 122] on button "Me" at bounding box center [407, 115] width 122 height 36
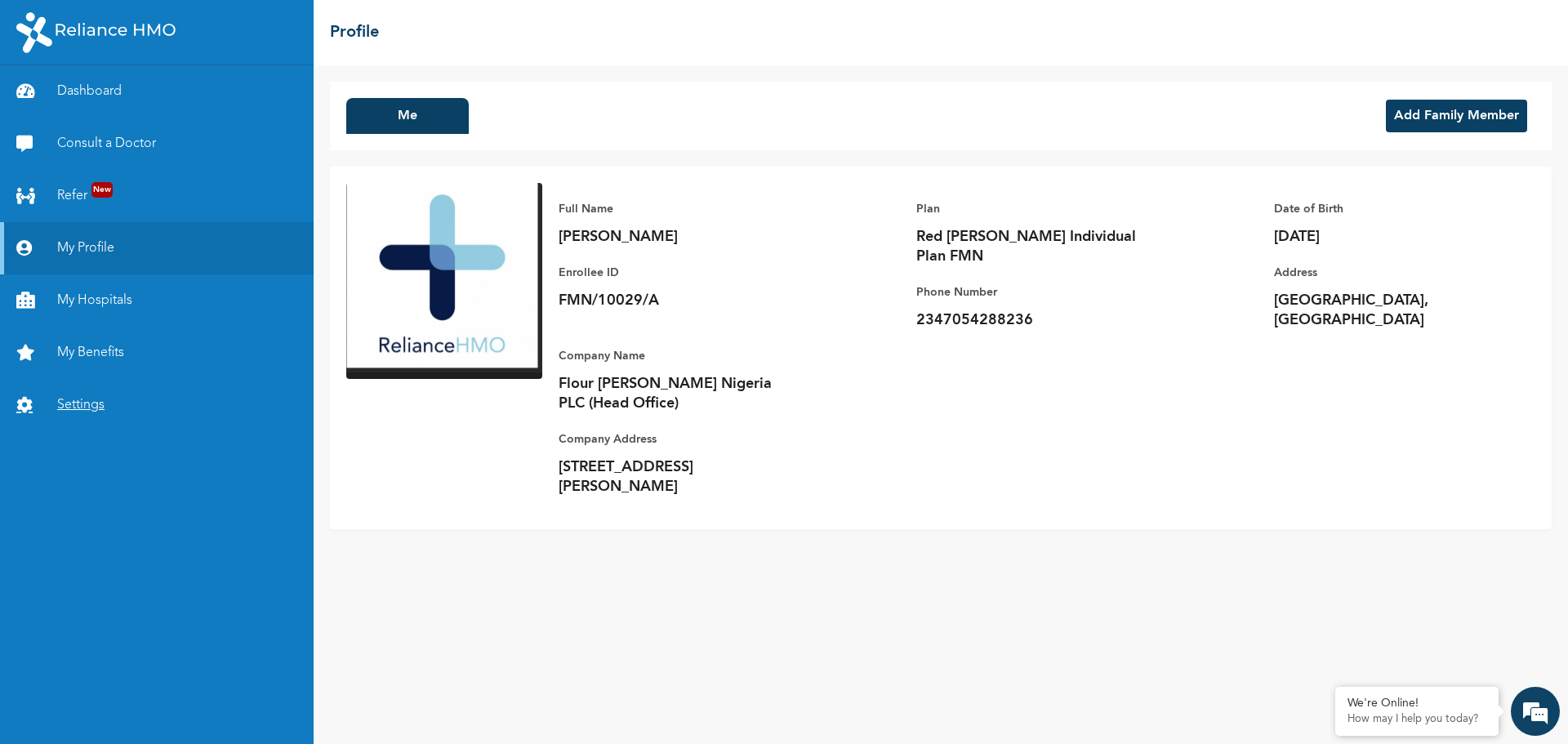
click at [84, 405] on link "Settings" at bounding box center [157, 405] width 314 height 52
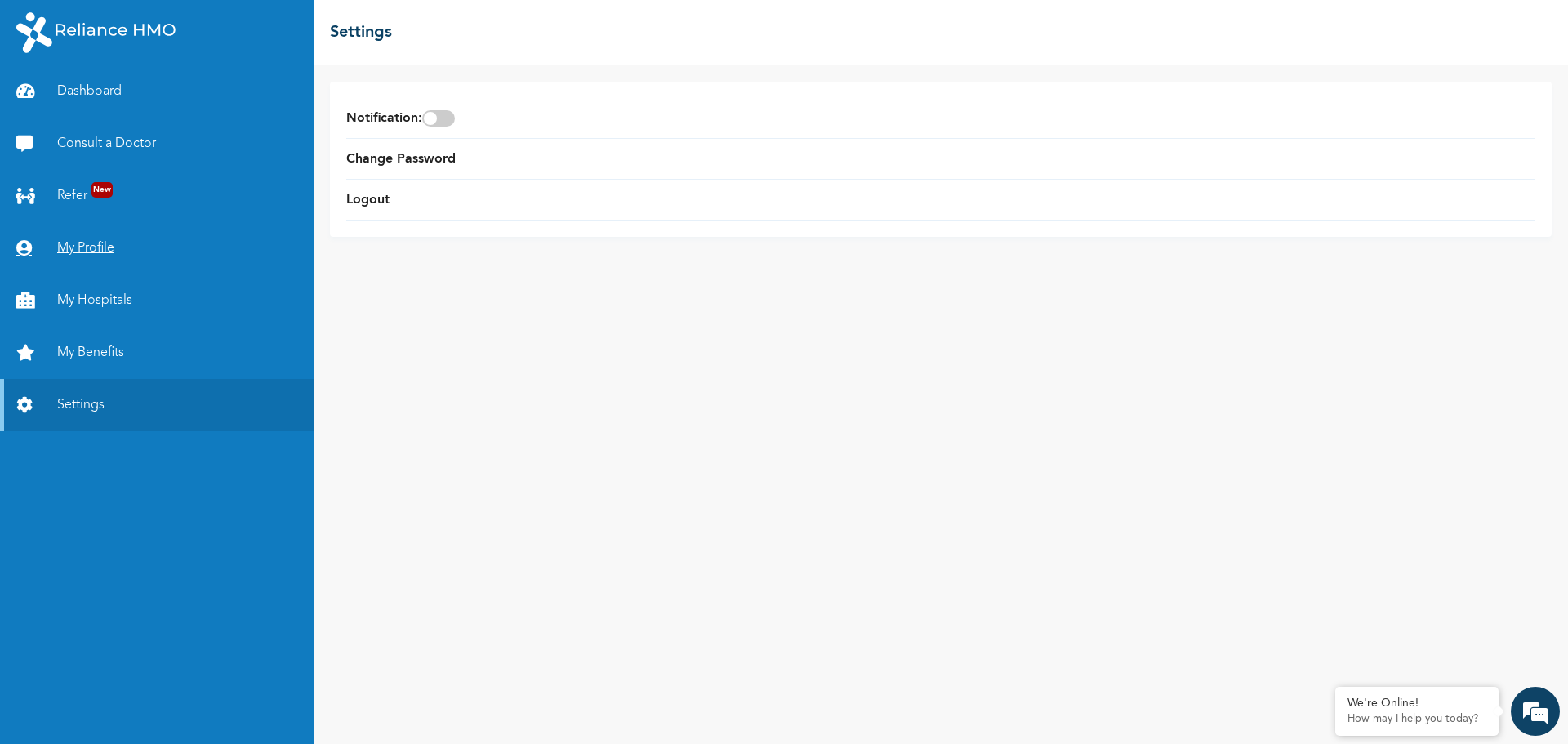
click at [77, 245] on link "My Profile" at bounding box center [157, 248] width 314 height 52
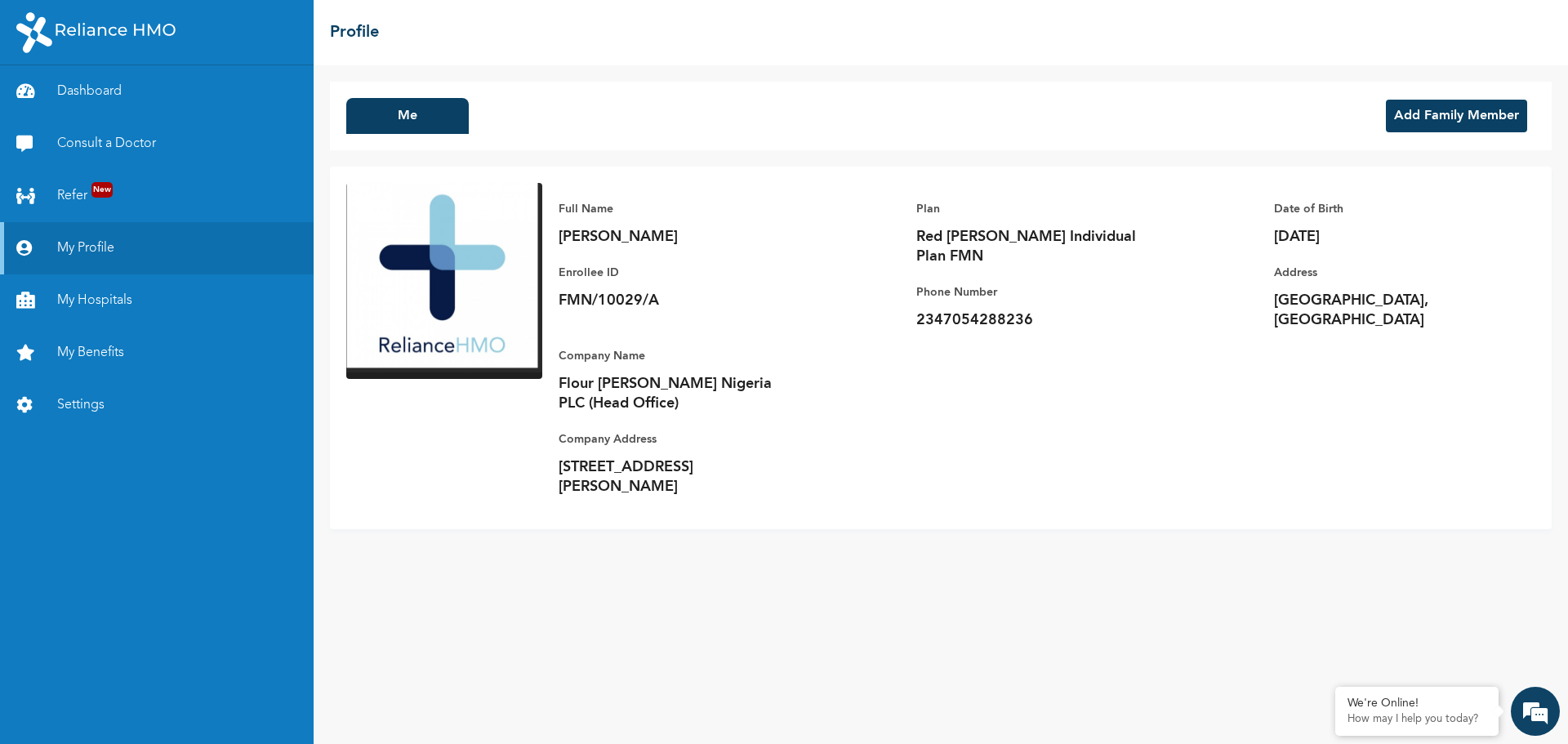
click at [428, 262] on img at bounding box center [444, 281] width 196 height 196
click at [452, 257] on img at bounding box center [444, 281] width 196 height 196
drag, startPoint x: 430, startPoint y: 215, endPoint x: 416, endPoint y: 231, distance: 21.3
click at [416, 231] on img at bounding box center [444, 281] width 196 height 196
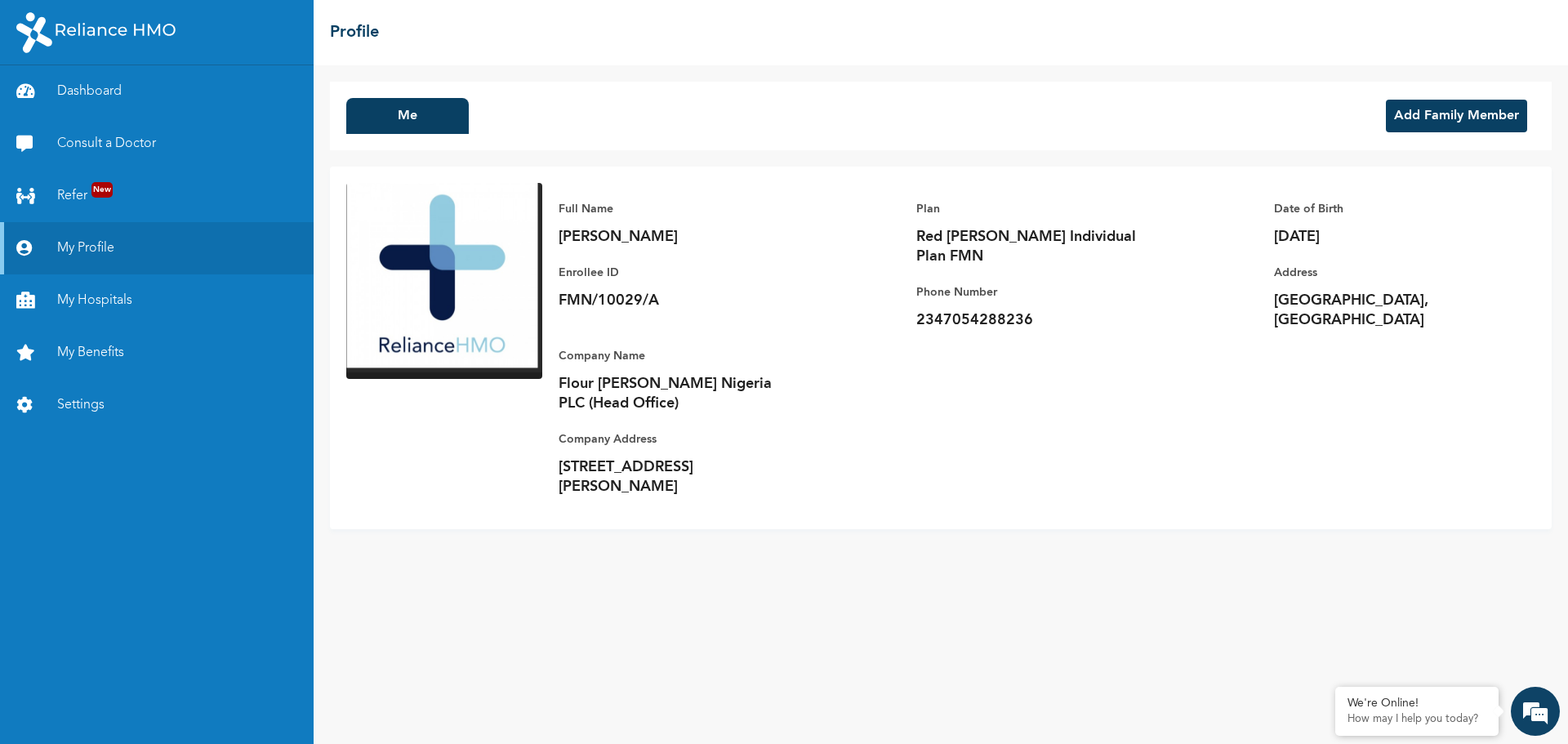
drag, startPoint x: 434, startPoint y: 222, endPoint x: 394, endPoint y: 206, distance: 43.1
click at [394, 206] on img at bounding box center [444, 281] width 196 height 196
click at [398, 118] on button "Me" at bounding box center [407, 115] width 122 height 36
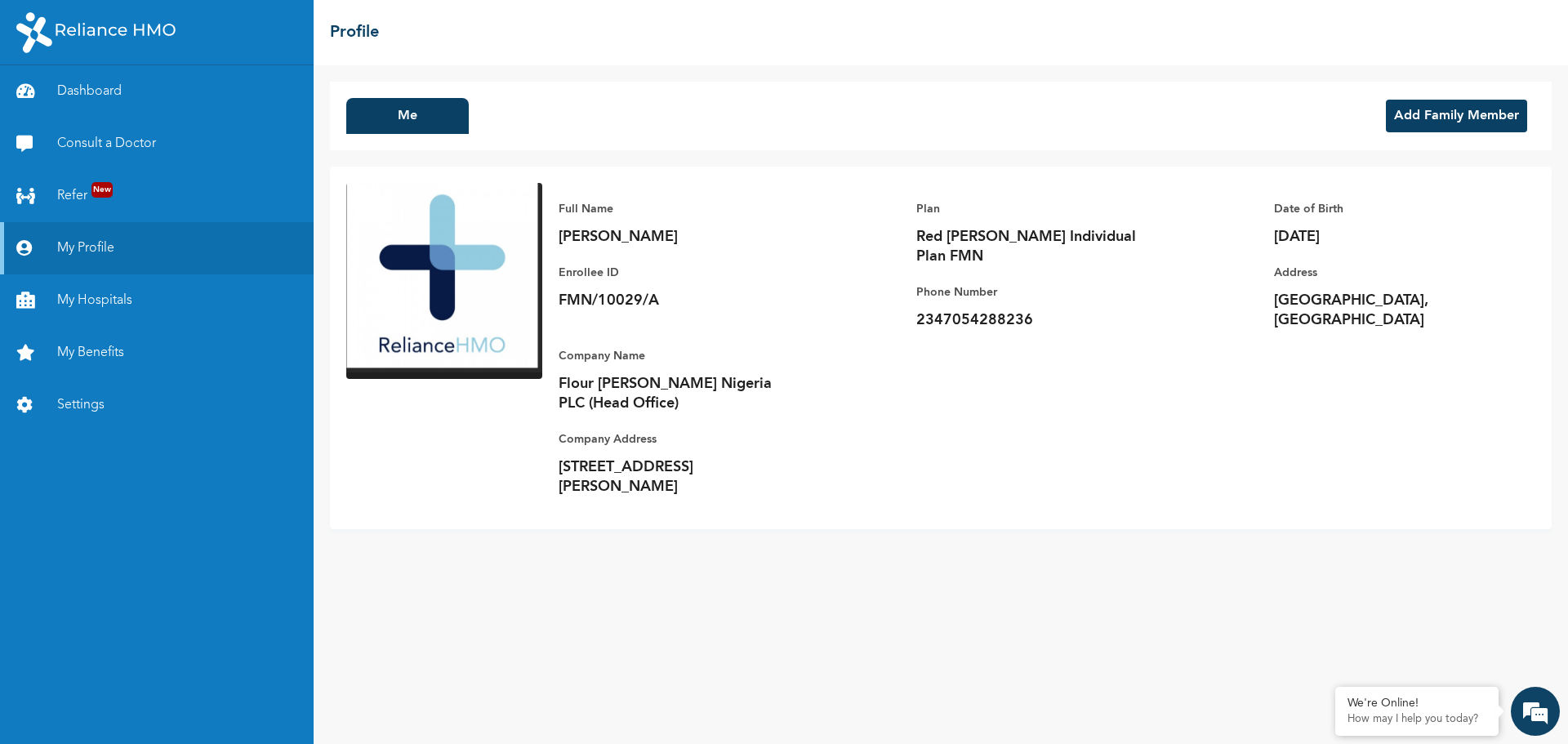
click at [376, 35] on h2 "Profile" at bounding box center [354, 33] width 49 height 24
drag, startPoint x: 363, startPoint y: 155, endPoint x: 414, endPoint y: 117, distance: 63.6
click at [82, 194] on link "Refer New" at bounding box center [157, 196] width 314 height 52
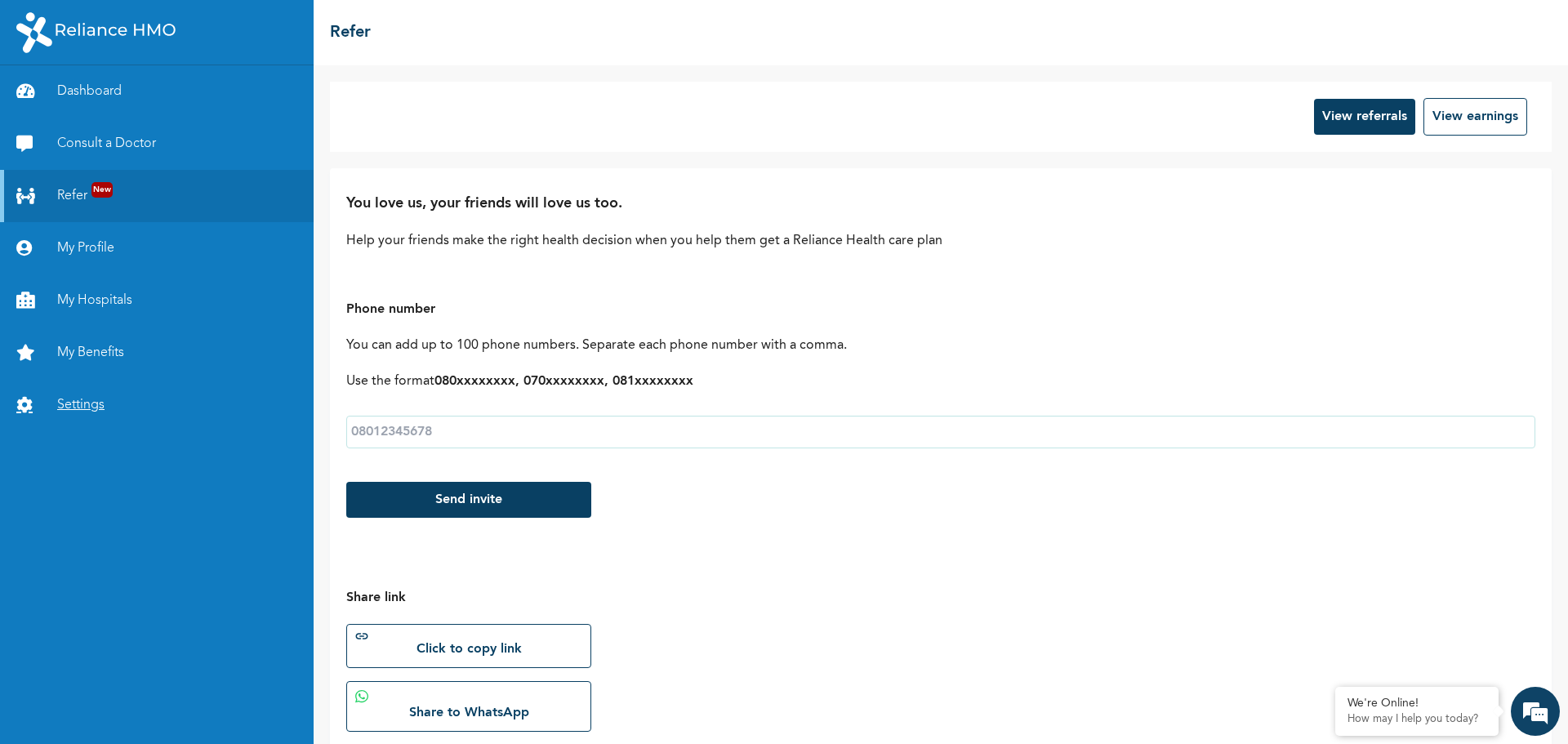
click at [62, 399] on link "Settings" at bounding box center [157, 405] width 314 height 52
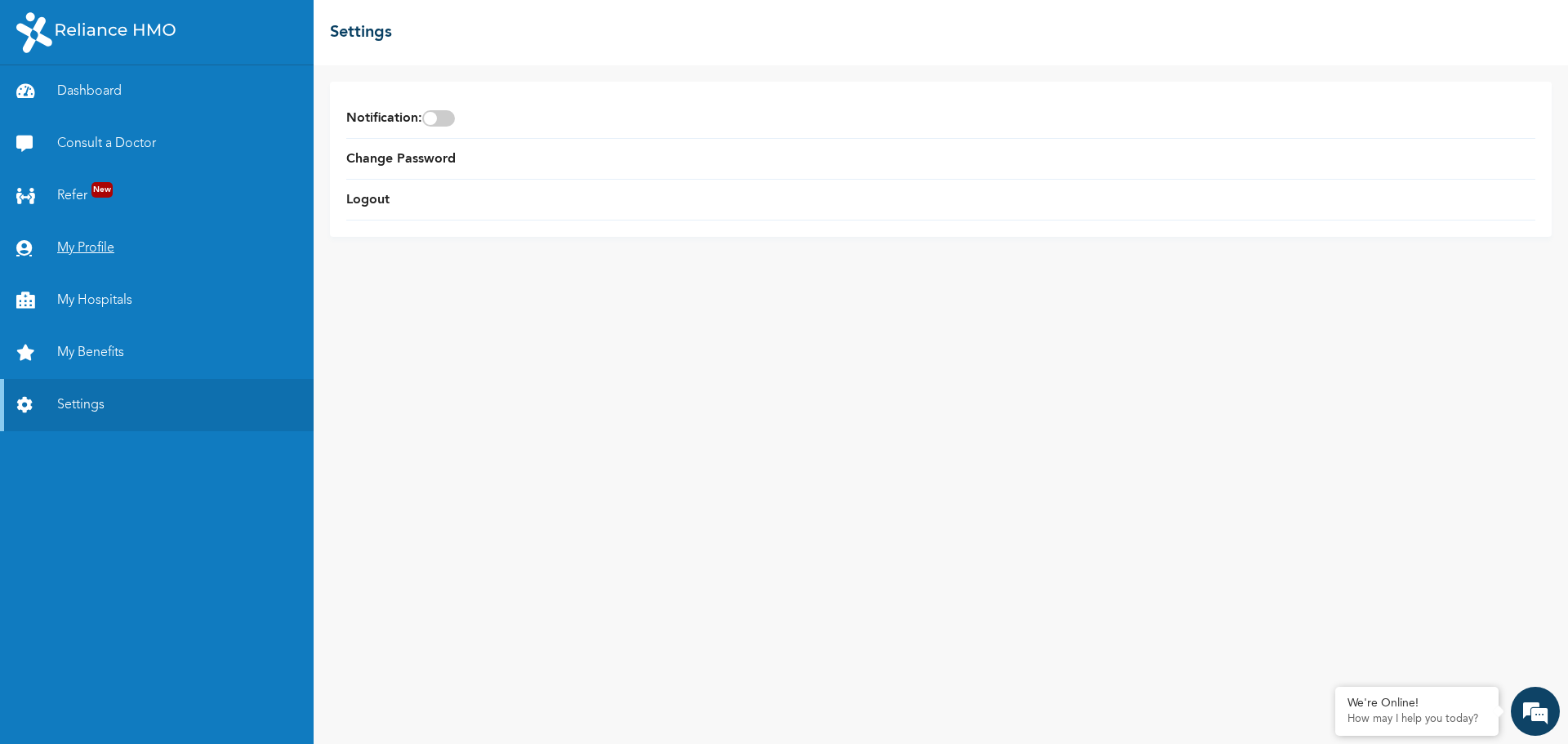
click at [103, 253] on link "My Profile" at bounding box center [157, 248] width 314 height 52
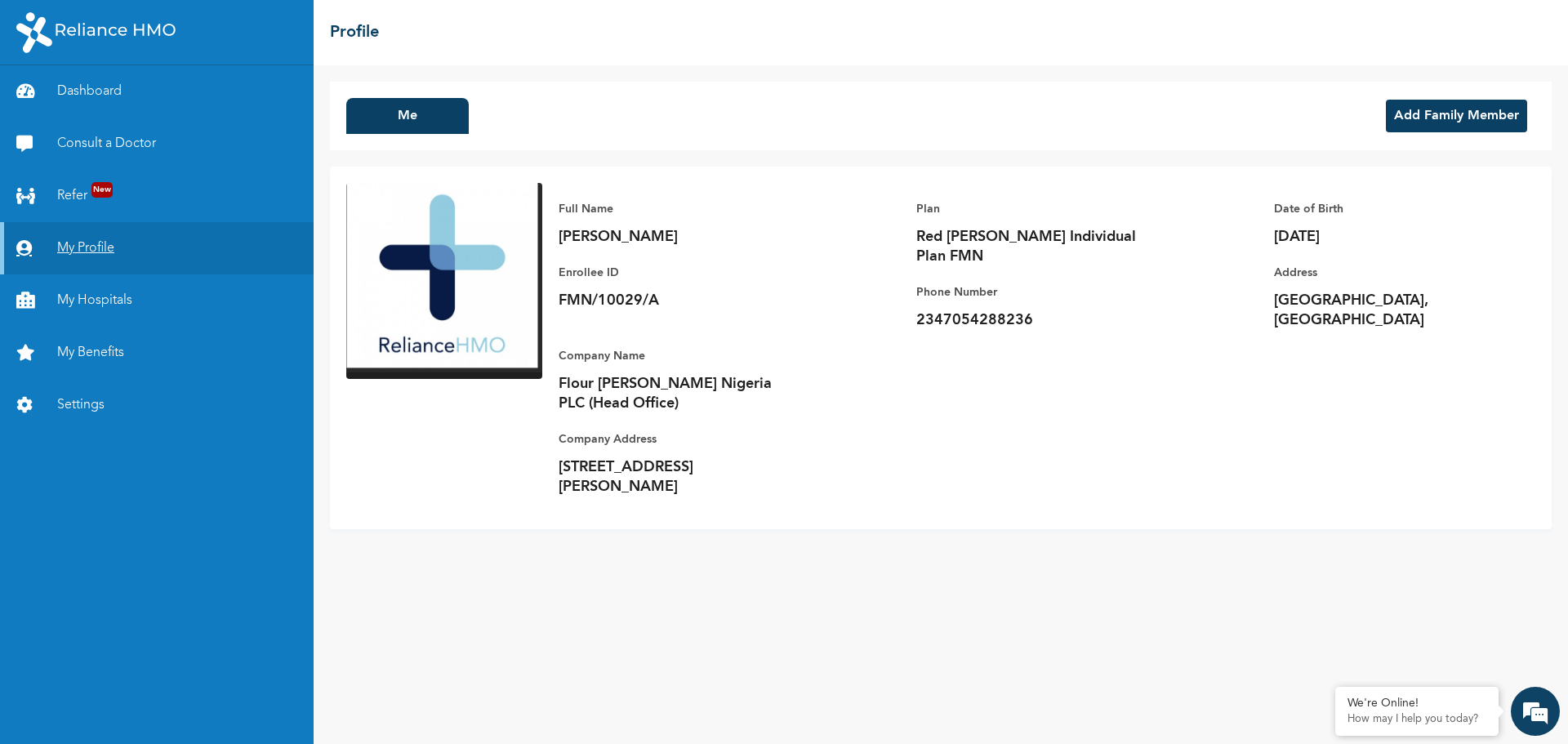
click at [24, 251] on icon at bounding box center [29, 248] width 24 height 16
click at [97, 91] on link "Dashboard" at bounding box center [157, 91] width 314 height 52
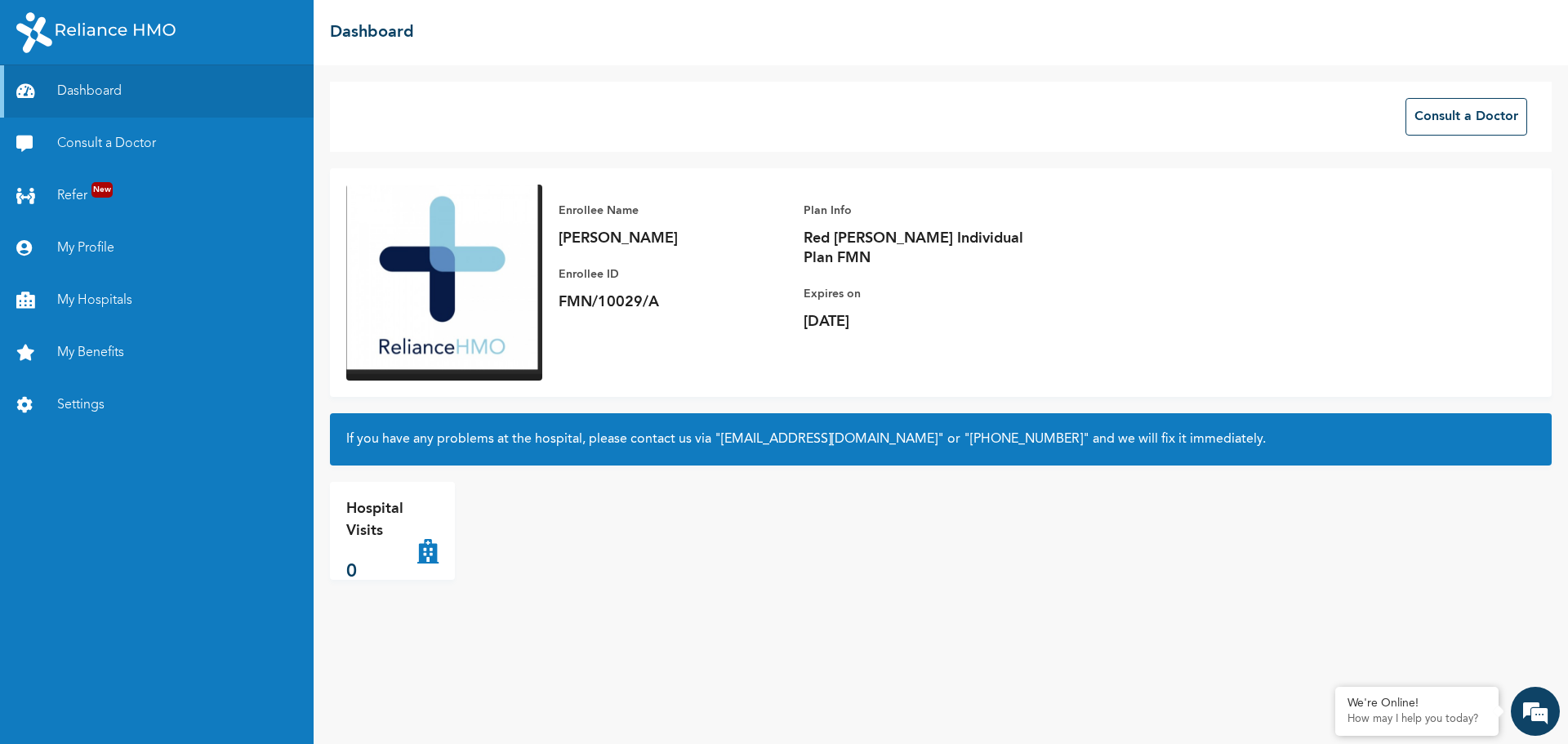
click at [440, 284] on img at bounding box center [444, 283] width 196 height 196
click at [428, 252] on img at bounding box center [444, 283] width 196 height 196
click at [428, 252] on img at bounding box center [444, 283] width 196 height 196
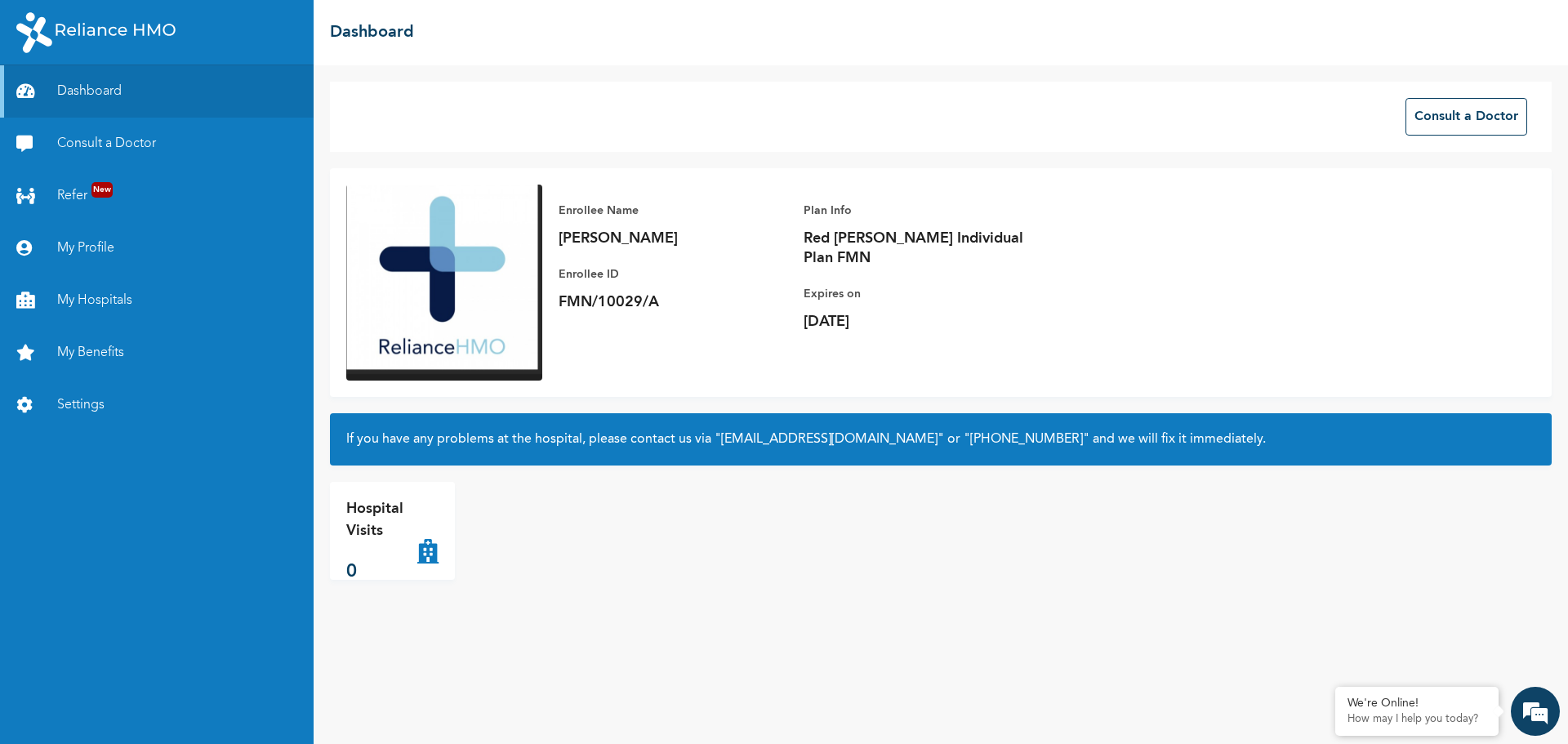
click at [441, 258] on img at bounding box center [444, 283] width 196 height 196
click at [433, 271] on img at bounding box center [444, 283] width 196 height 196
click at [105, 246] on link "My Profile" at bounding box center [157, 248] width 314 height 52
